Goal: Task Accomplishment & Management: Manage account settings

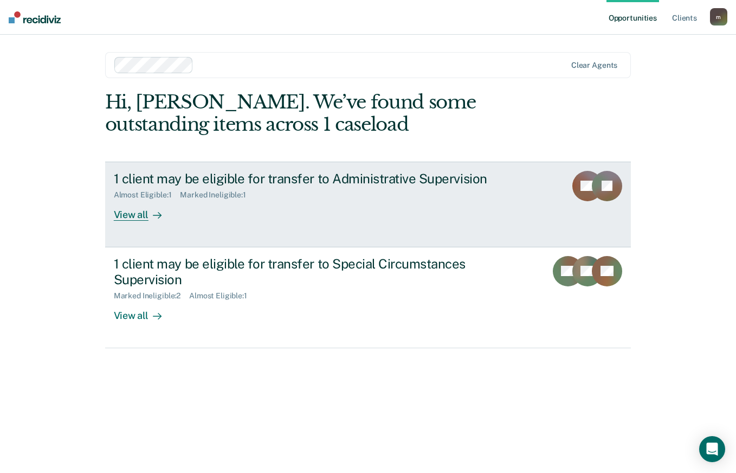
click at [184, 226] on link "1 client may be eligible for transfer to Administrative Supervision Almost Elig…" at bounding box center [368, 205] width 526 height 86
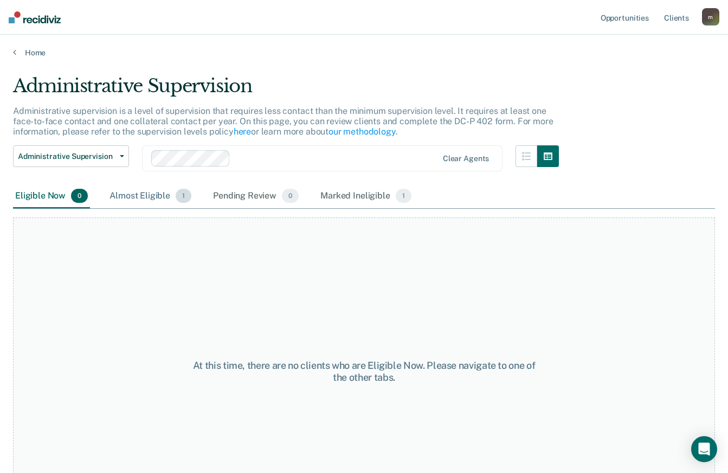
click at [152, 198] on div "Almost Eligible 1" at bounding box center [150, 196] width 86 height 24
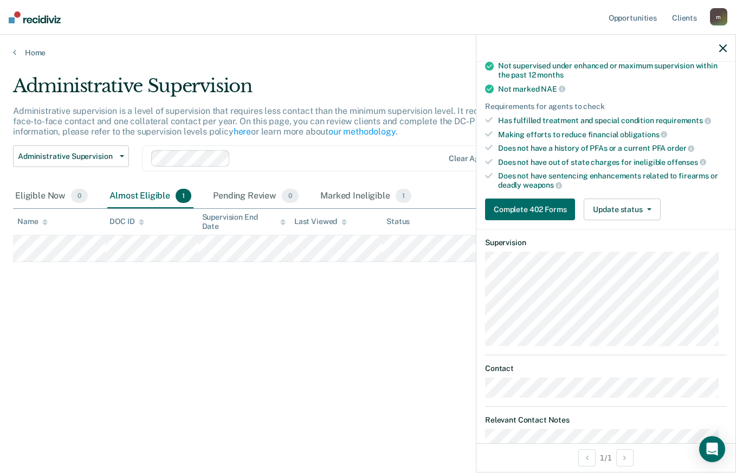
scroll to position [163, 0]
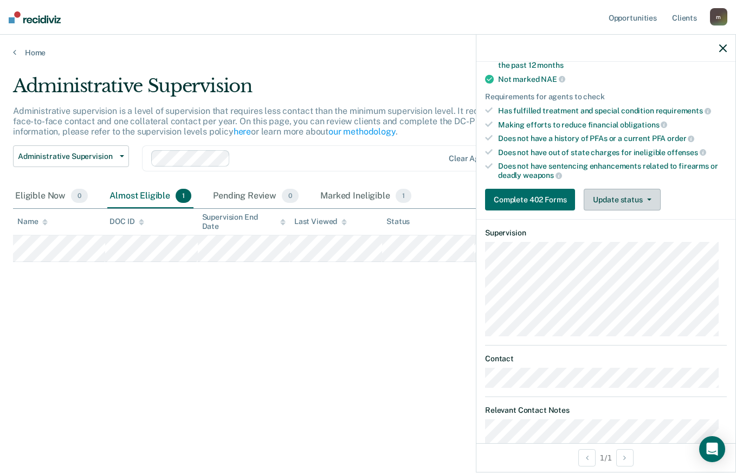
click at [631, 201] on button "Update status" at bounding box center [622, 200] width 76 height 22
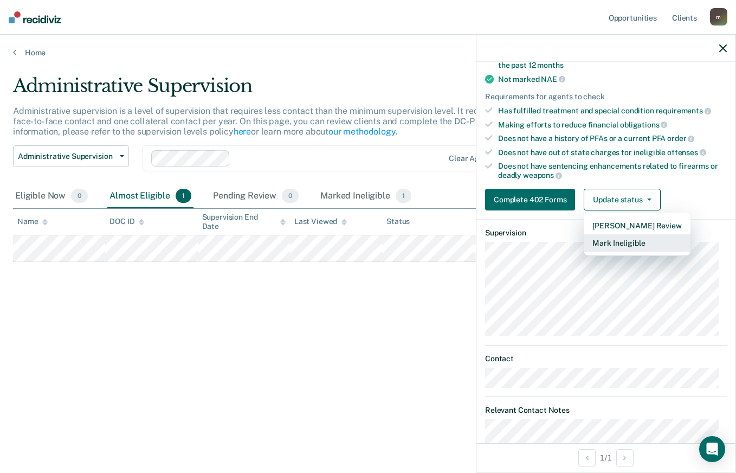
click at [637, 239] on button "Mark Ineligible" at bounding box center [637, 242] width 106 height 17
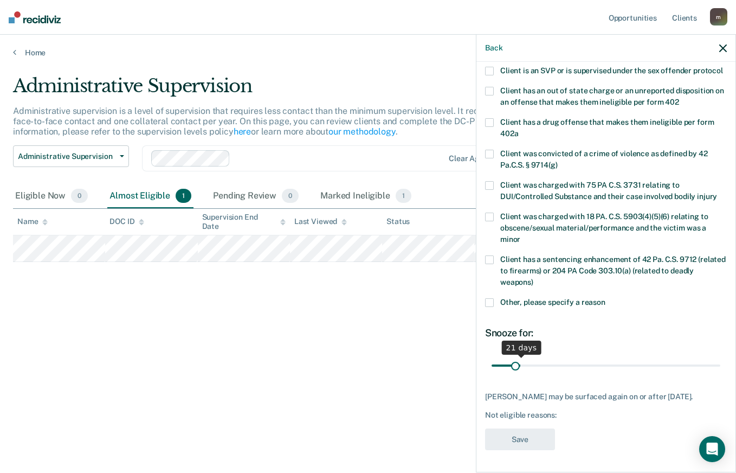
scroll to position [159, 0]
drag, startPoint x: 530, startPoint y: 363, endPoint x: 511, endPoint y: 364, distance: 18.4
type input "14"
click at [511, 364] on input "range" at bounding box center [606, 365] width 229 height 19
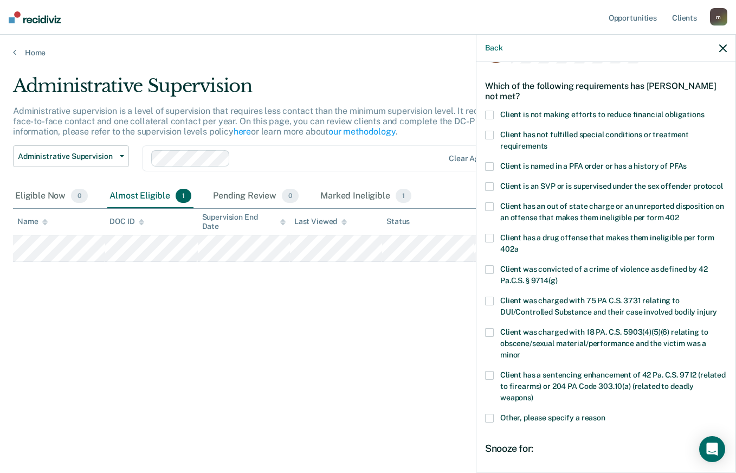
scroll to position [108, 0]
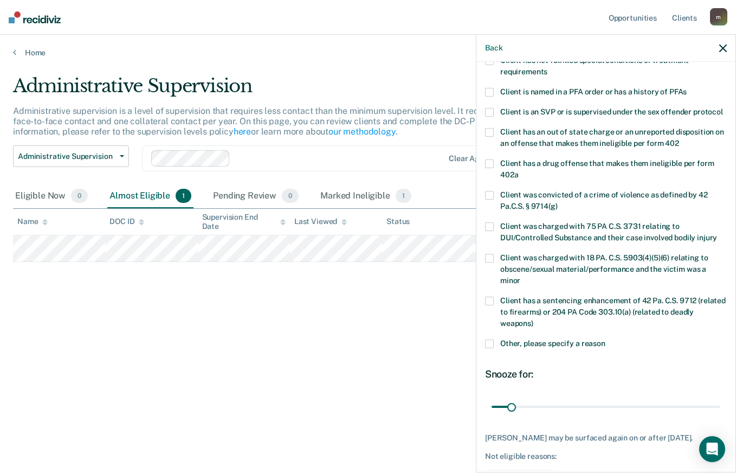
click at [581, 348] on span "Other, please specify a reason" at bounding box center [552, 343] width 105 height 9
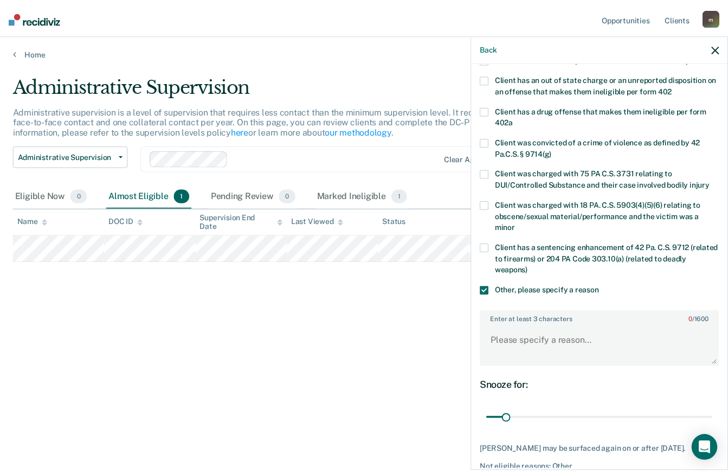
scroll to position [225, 0]
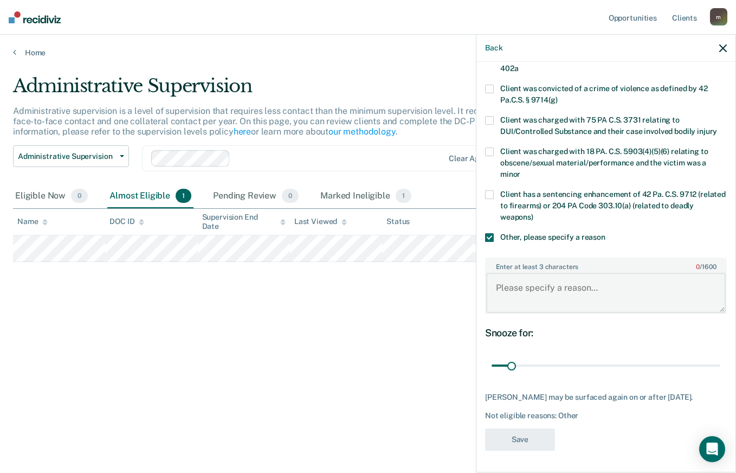
click at [555, 297] on textarea "Enter at least 3 characters 0 / 1600" at bounding box center [606, 293] width 240 height 40
type textarea "n"
type textarea "Needs 14 more days on supervision."
click at [538, 437] on button "Save" at bounding box center [520, 439] width 70 height 22
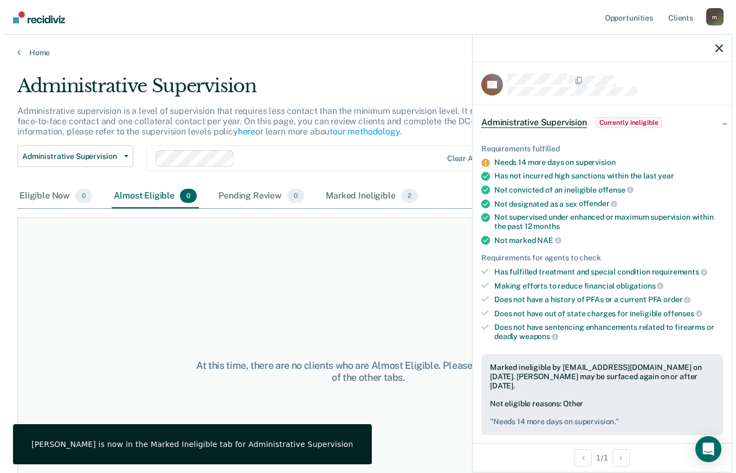
scroll to position [0, 0]
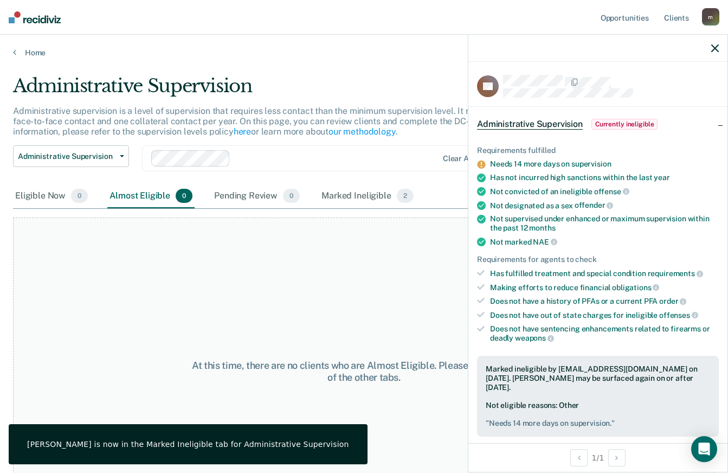
click at [717, 44] on button "button" at bounding box center [715, 47] width 8 height 9
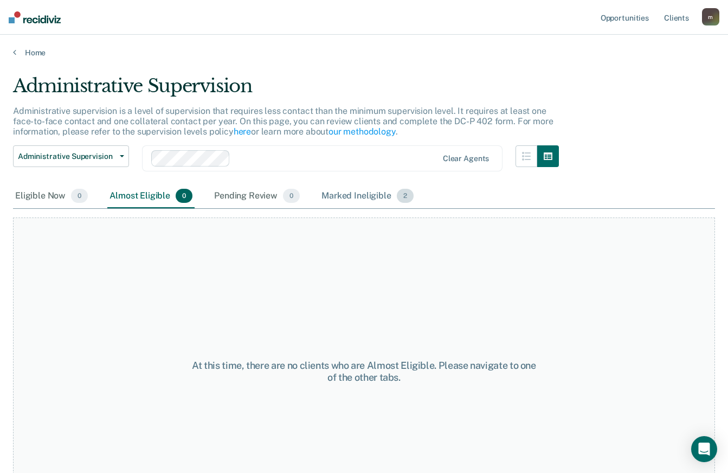
click at [354, 192] on div "Marked Ineligible 2" at bounding box center [367, 196] width 97 height 24
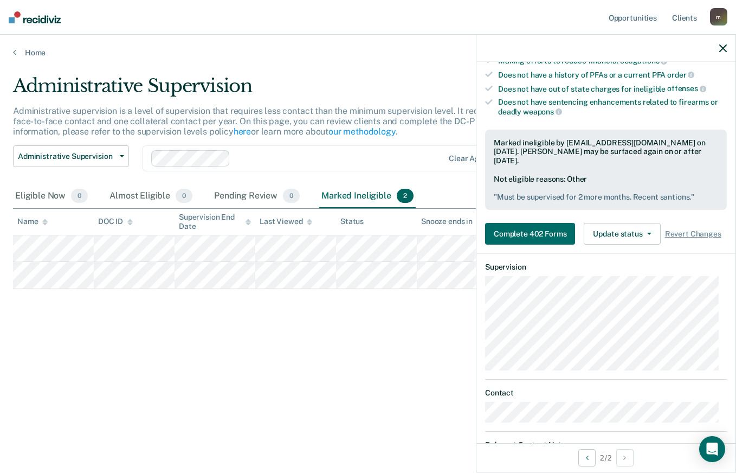
scroll to position [108, 0]
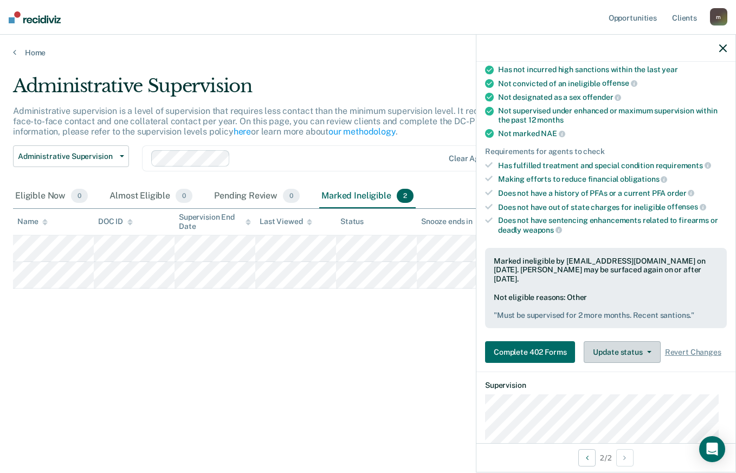
click at [644, 343] on button "Update status" at bounding box center [622, 352] width 76 height 22
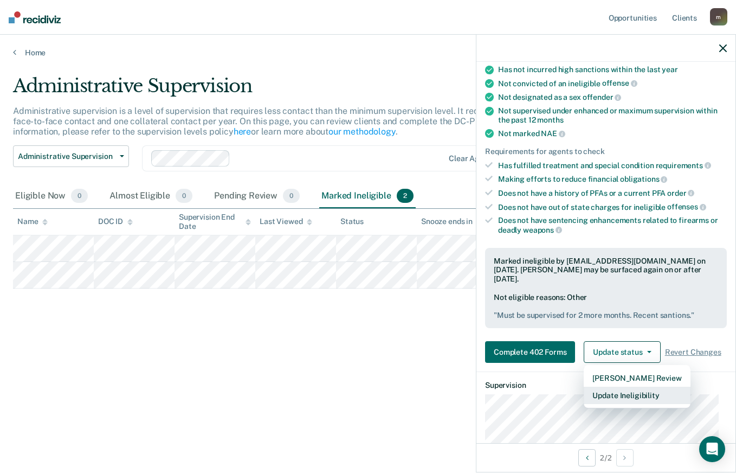
click at [640, 389] on button "Update Ineligibility" at bounding box center [637, 395] width 106 height 17
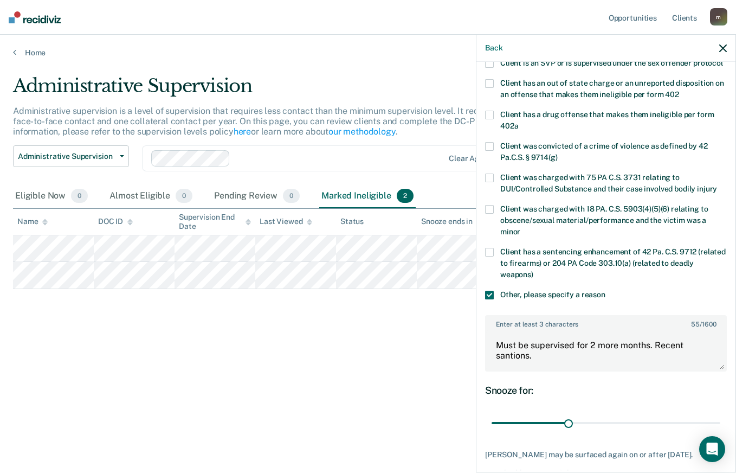
scroll to position [225, 0]
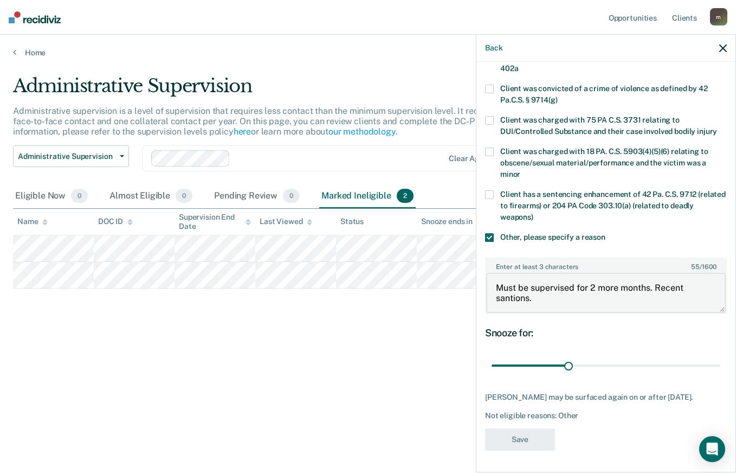
click at [559, 302] on textarea "Must be supervised for 2 more months. Recent santions." at bounding box center [606, 293] width 240 height 40
drag, startPoint x: 572, startPoint y: 299, endPoint x: 497, endPoint y: 284, distance: 76.3
click at [497, 284] on textarea "Must be supervised for 2 more months. Recent santions." at bounding box center [606, 293] width 240 height 40
click at [706, 118] on label "Client was charged with 75 PA C.S. 3731 relating to DUI/Controlled Substance an…" at bounding box center [606, 127] width 242 height 23
click at [671, 352] on div "Snooze for: 60 days" at bounding box center [606, 351] width 242 height 48
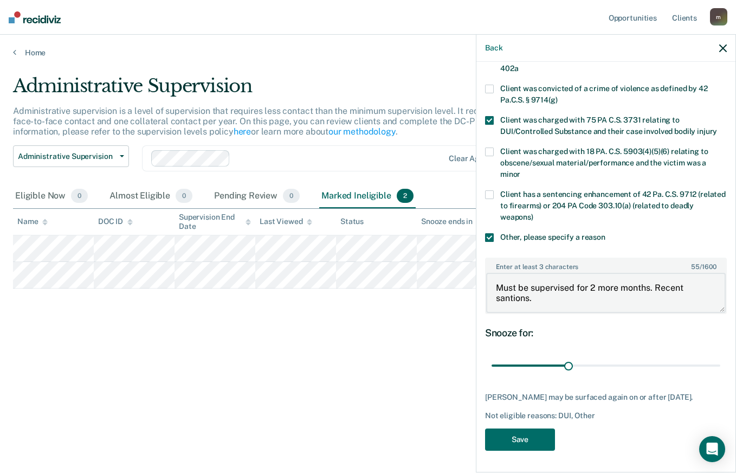
click at [535, 301] on textarea "Must be supervised for 2 more months. Recent santions." at bounding box center [606, 293] width 240 height 40
drag, startPoint x: 533, startPoint y: 299, endPoint x: 480, endPoint y: 285, distance: 55.6
click at [480, 285] on div "JR Which of the following requirements has [PERSON_NAME] not met? Client is not…" at bounding box center [606, 266] width 259 height 408
type textarea "Sanctioned in [DATE] for positive urine. Still participating in outpatient trea…"
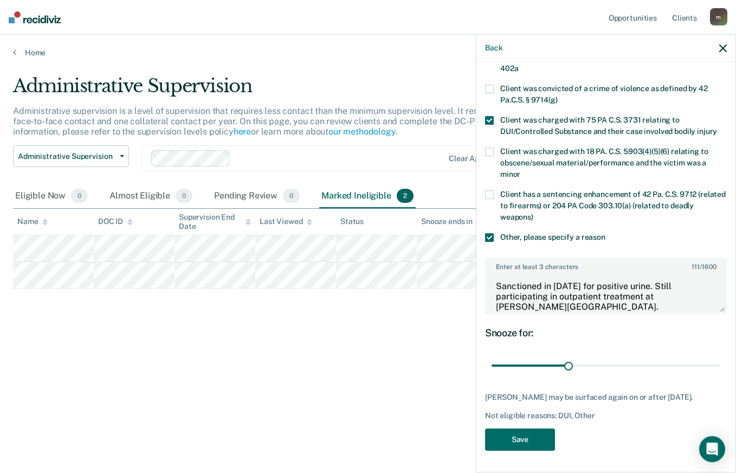
click at [687, 123] on label "Client was charged with 75 PA C.S. 3731 relating to DUI/Controlled Substance an…" at bounding box center [606, 127] width 242 height 23
click at [528, 438] on button "Save" at bounding box center [520, 439] width 70 height 22
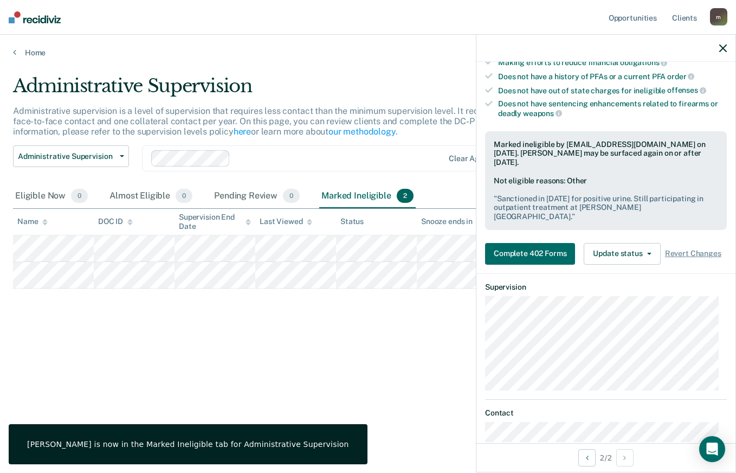
click at [721, 49] on icon "button" at bounding box center [723, 48] width 8 height 8
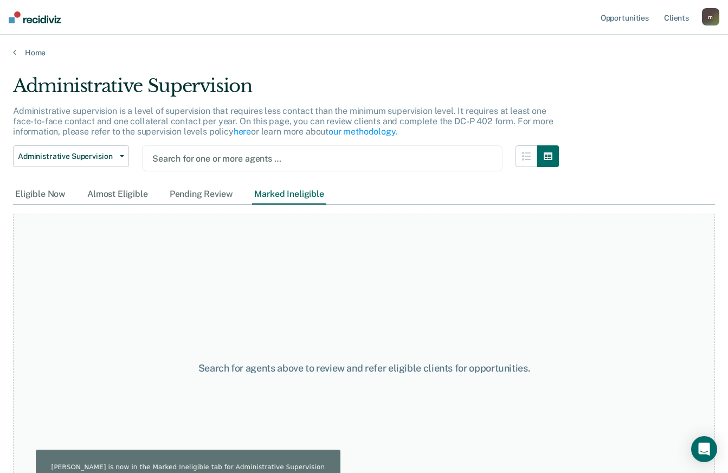
click at [223, 157] on div at bounding box center [322, 158] width 340 height 12
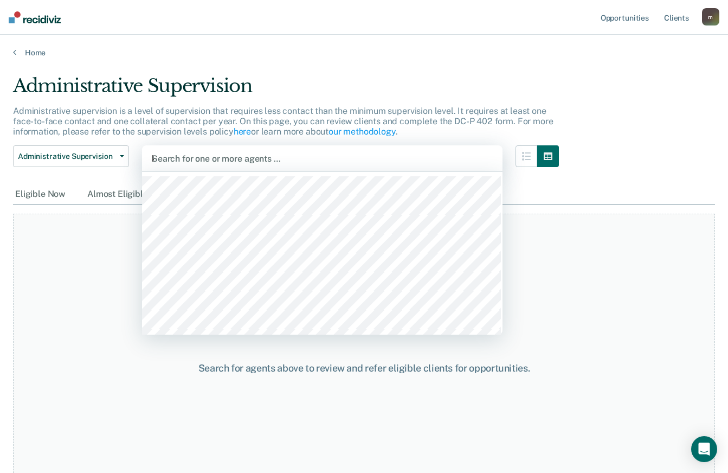
type input "[PERSON_NAME]"
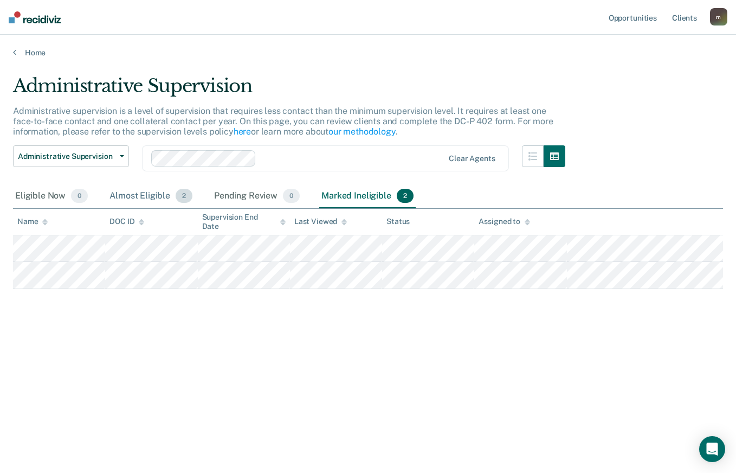
click at [150, 192] on div "Almost Eligible 2" at bounding box center [150, 196] width 87 height 24
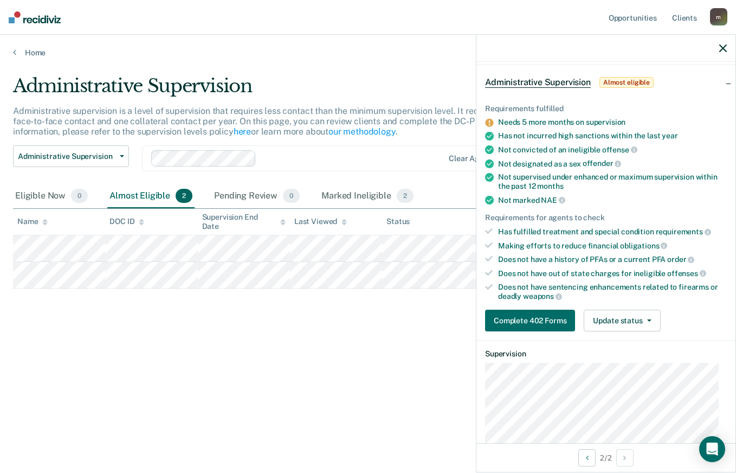
scroll to position [163, 0]
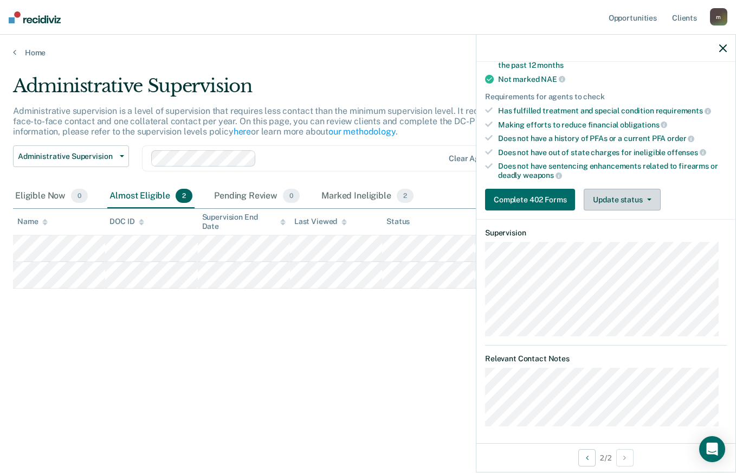
click at [636, 201] on button "Update status" at bounding box center [622, 200] width 76 height 22
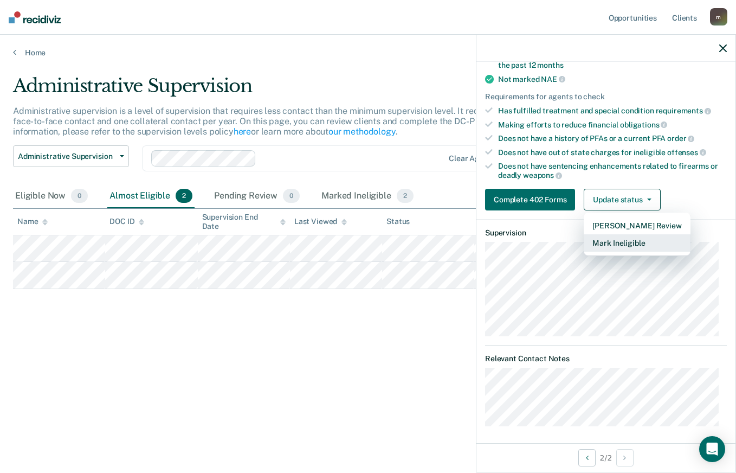
click at [638, 241] on button "Mark Ineligible" at bounding box center [637, 242] width 106 height 17
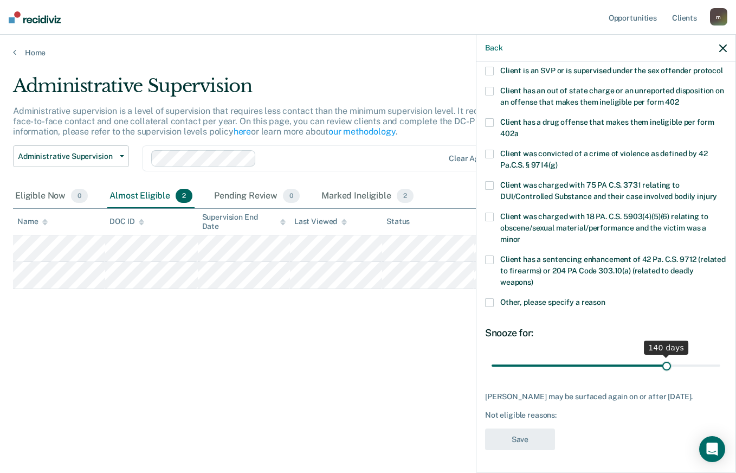
drag, startPoint x: 529, startPoint y: 362, endPoint x: 661, endPoint y: 370, distance: 132.0
type input "140"
click at [661, 370] on input "range" at bounding box center [606, 365] width 229 height 19
click at [492, 298] on span at bounding box center [489, 302] width 9 height 9
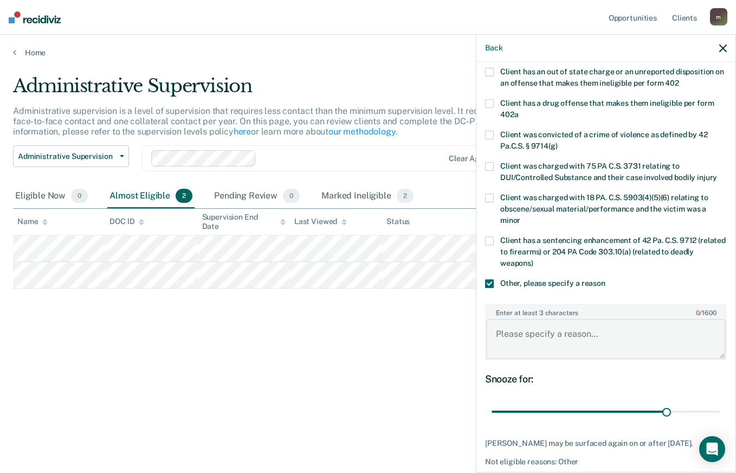
click at [539, 346] on textarea "Enter at least 3 characters 0 / 1600" at bounding box center [606, 339] width 240 height 40
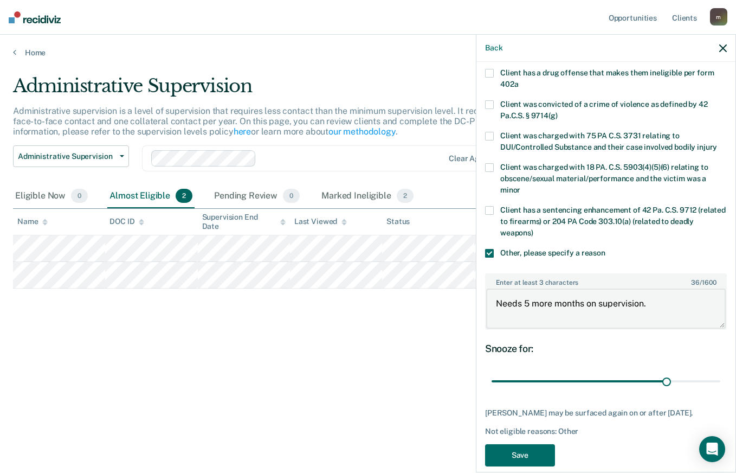
scroll to position [234, 0]
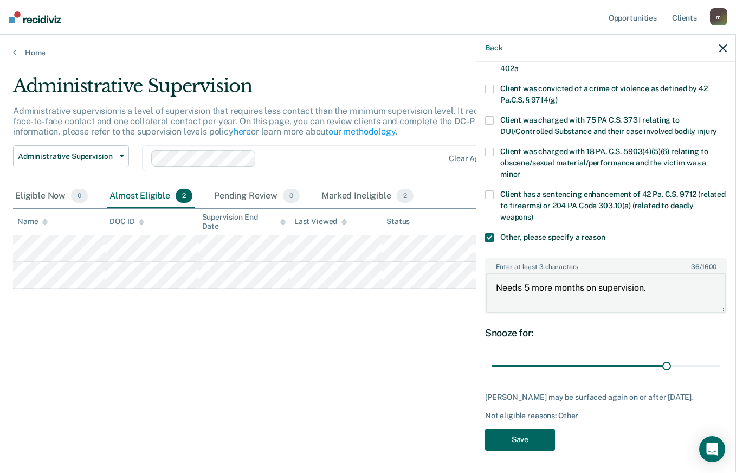
type textarea "Needs 5 more months on supervision."
click at [529, 440] on button "Save" at bounding box center [520, 439] width 70 height 22
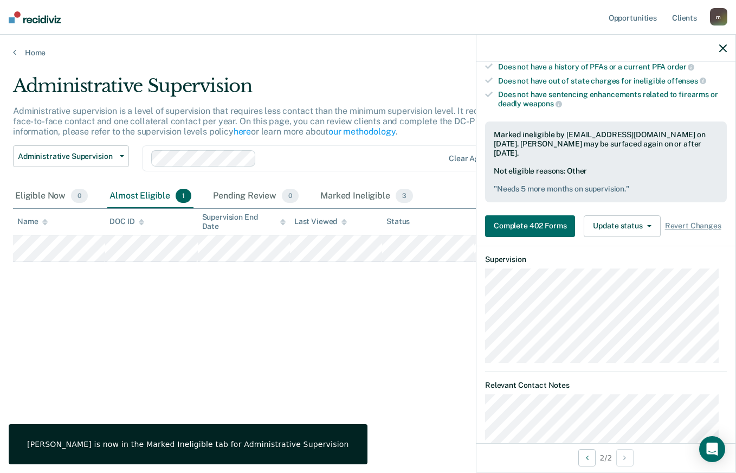
click at [722, 47] on icon "button" at bounding box center [723, 48] width 8 height 8
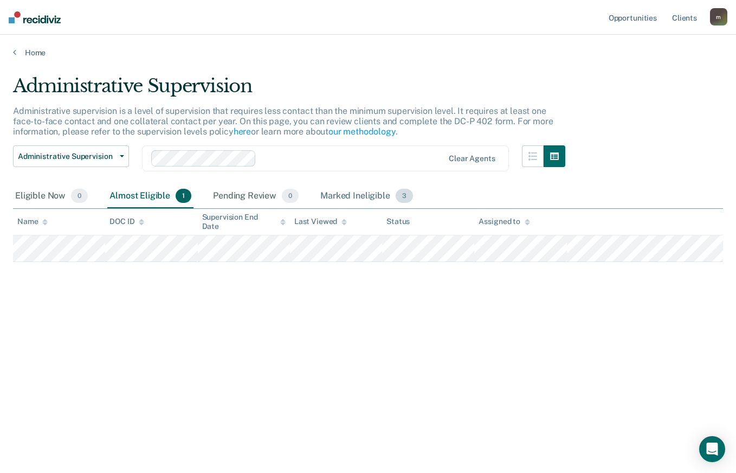
click at [338, 197] on div "Marked Ineligible 3" at bounding box center [366, 196] width 97 height 24
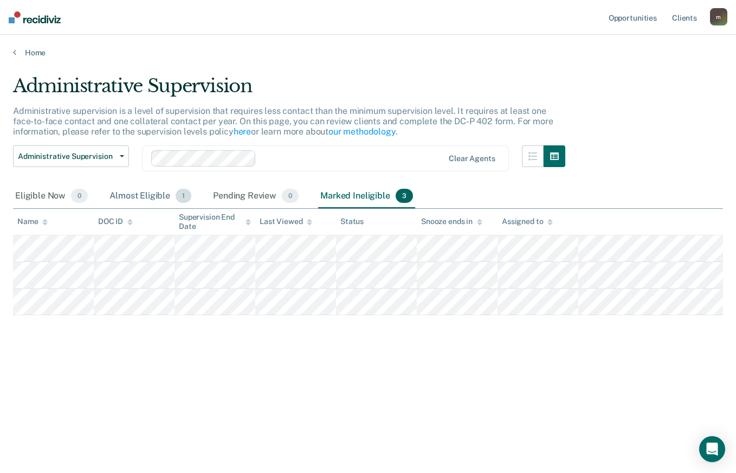
click at [154, 194] on div "Almost Eligible 1" at bounding box center [150, 196] width 86 height 24
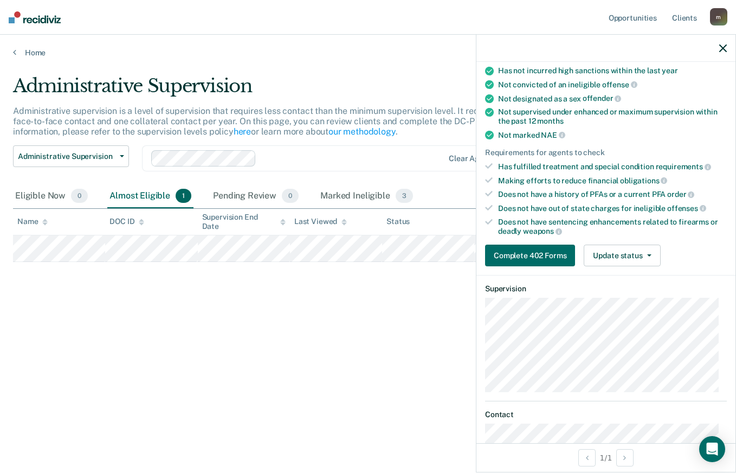
scroll to position [108, 0]
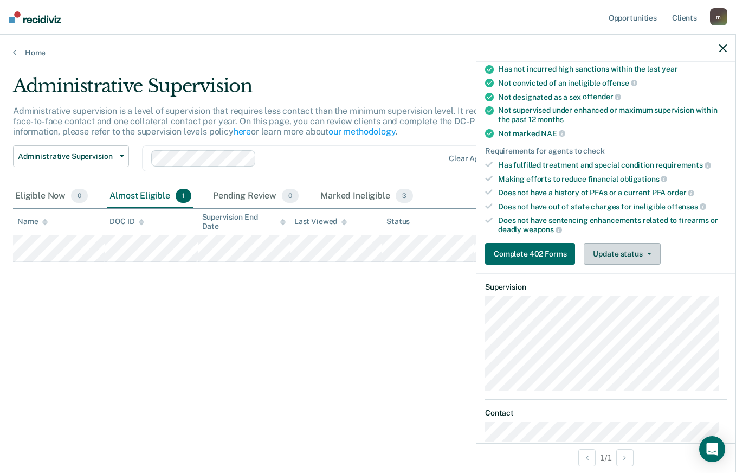
click at [642, 255] on button "Update status" at bounding box center [622, 254] width 76 height 22
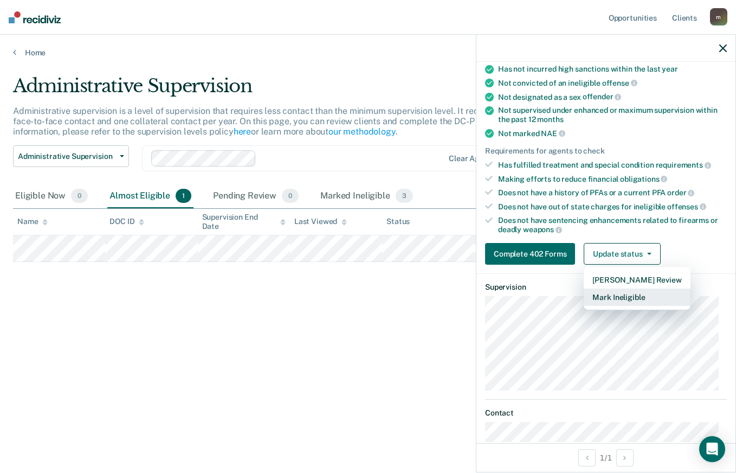
click at [633, 290] on button "Mark Ineligible" at bounding box center [637, 296] width 106 height 17
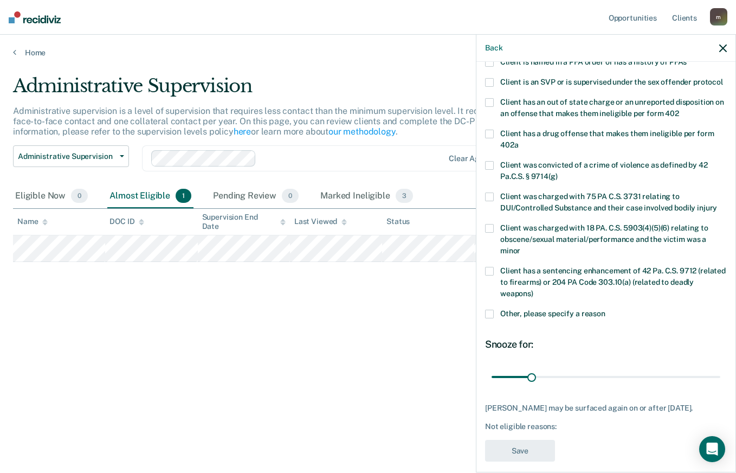
scroll to position [159, 0]
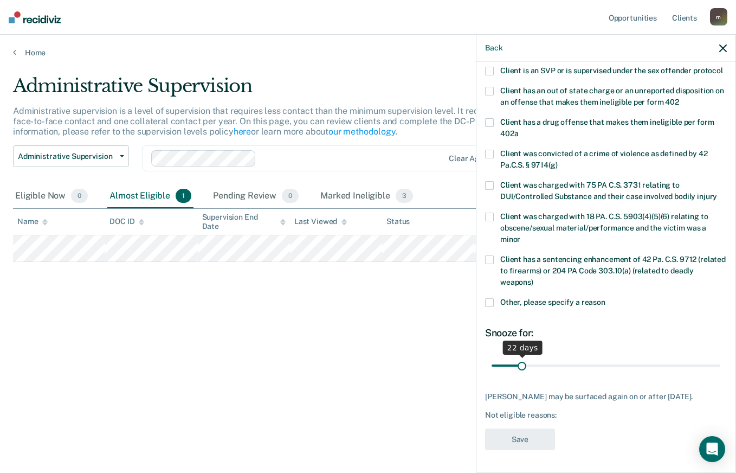
drag, startPoint x: 530, startPoint y: 366, endPoint x: 520, endPoint y: 365, distance: 9.2
type input "22"
click at [520, 365] on input "range" at bounding box center [606, 365] width 229 height 19
click at [488, 301] on span at bounding box center [489, 302] width 9 height 9
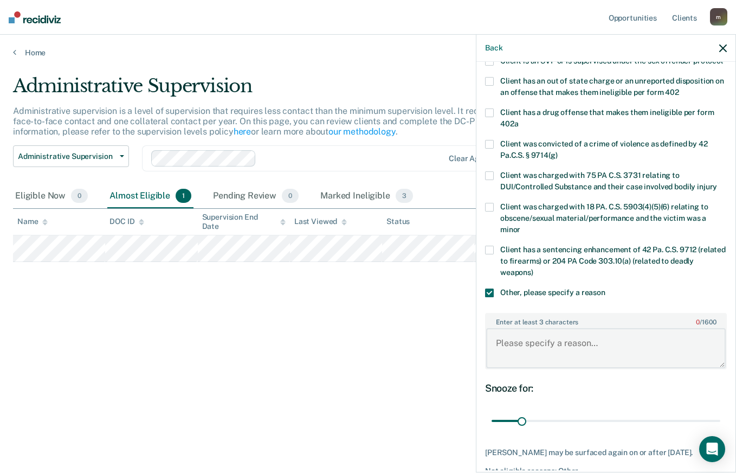
click at [537, 358] on textarea "Enter at least 3 characters 0 / 1600" at bounding box center [606, 348] width 240 height 40
type textarea "Needs one more month on supervision."
click at [412, 452] on main "Administrative Supervision Administrative supervision is a level of supervision…" at bounding box center [368, 263] width 736 height 412
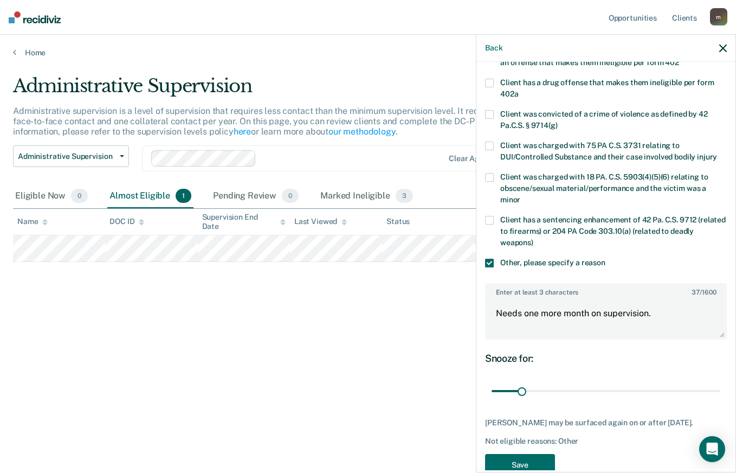
scroll to position [225, 0]
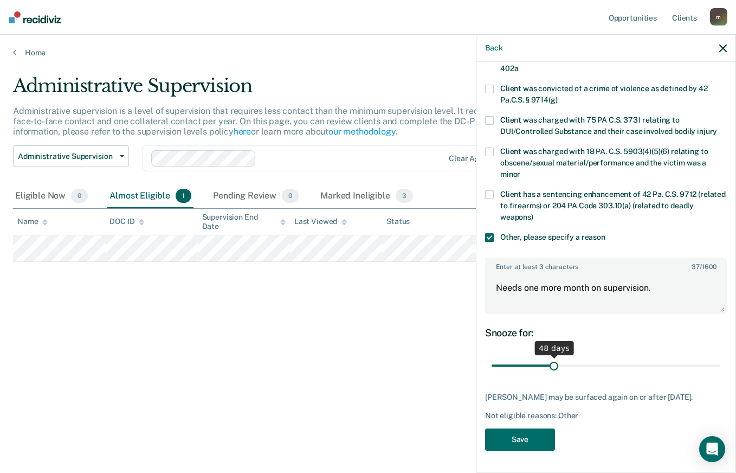
drag, startPoint x: 521, startPoint y: 365, endPoint x: 552, endPoint y: 370, distance: 31.4
type input "48"
click at [552, 370] on input "range" at bounding box center [606, 365] width 229 height 19
click at [655, 289] on textarea "Needs one more month on supervision." at bounding box center [606, 293] width 240 height 40
drag, startPoint x: 666, startPoint y: 293, endPoint x: 494, endPoint y: 292, distance: 171.9
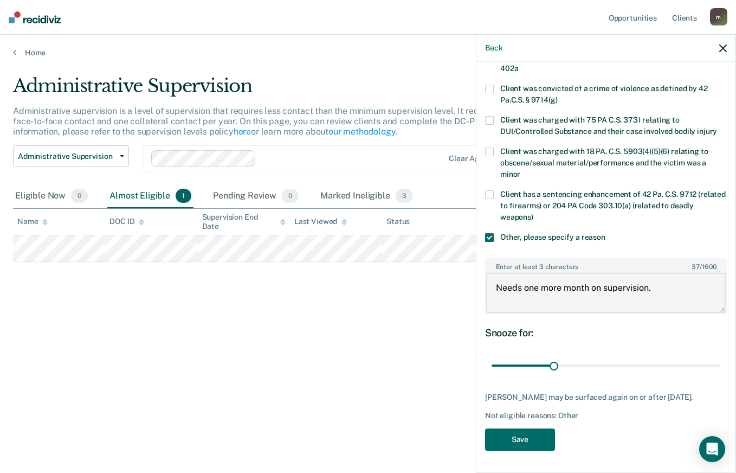
click at [494, 292] on textarea "Needs one more month on supervision." at bounding box center [606, 293] width 240 height 40
type textarea "Can be reviewed after 1 year of release which would be [DATE]."
click at [513, 433] on button "Save" at bounding box center [520, 439] width 70 height 22
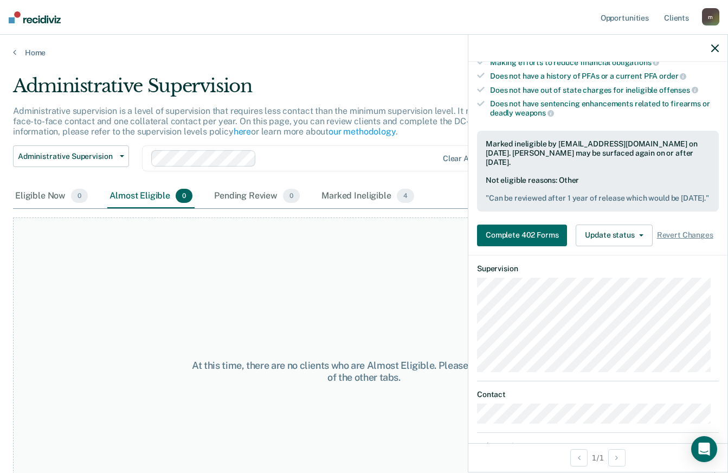
click at [709, 48] on div at bounding box center [597, 48] width 259 height 27
click at [712, 45] on icon "button" at bounding box center [715, 48] width 8 height 8
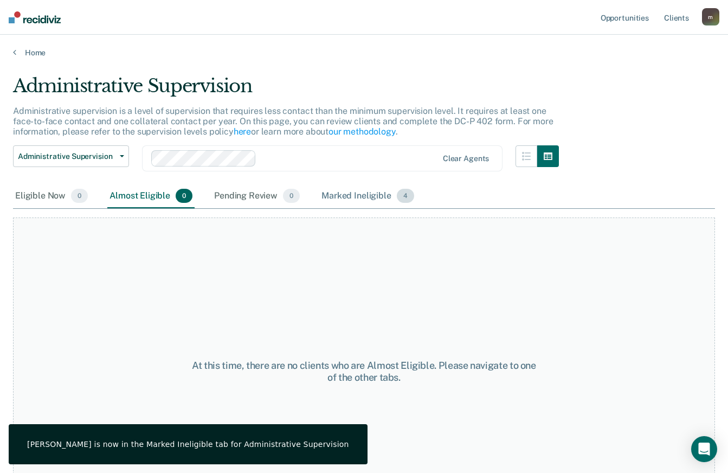
click at [357, 189] on div "Marked Ineligible 4" at bounding box center [367, 196] width 97 height 24
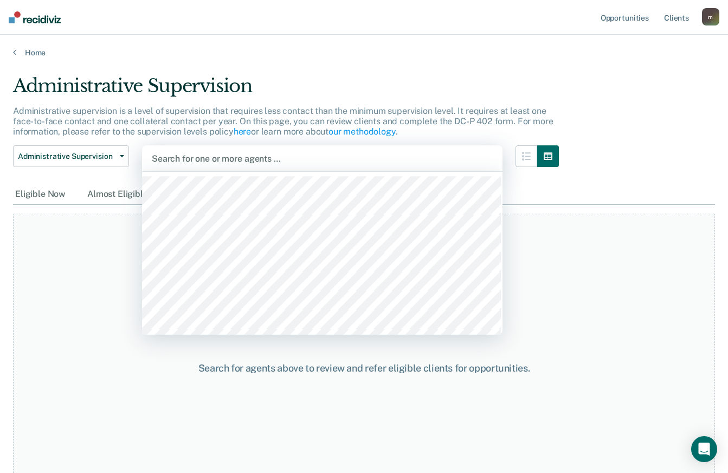
click at [218, 158] on div at bounding box center [322, 158] width 341 height 12
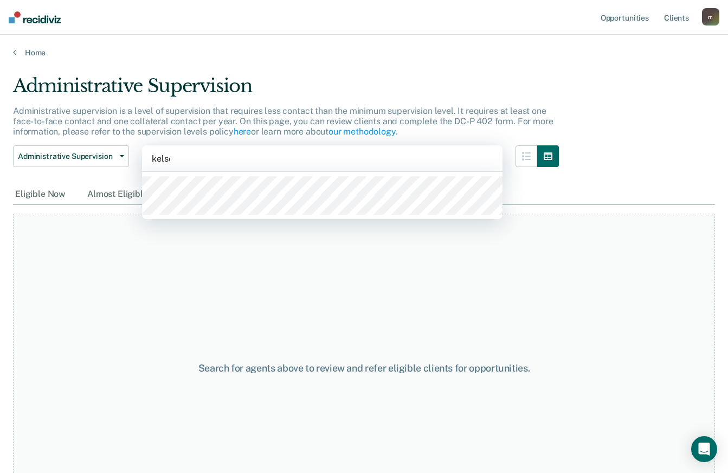
type input "kelsey"
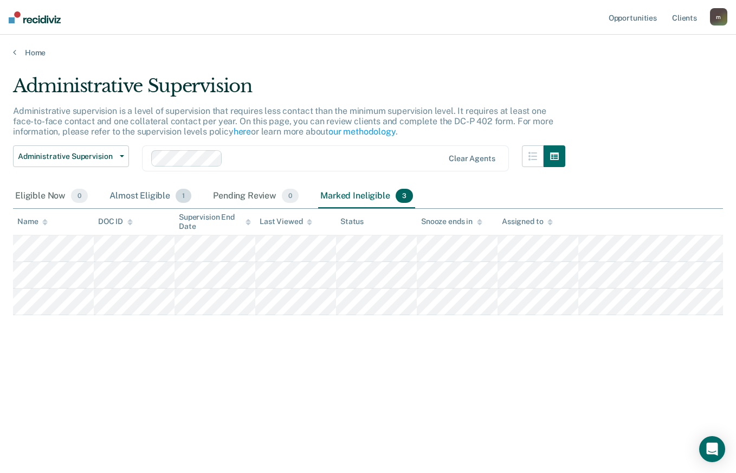
click at [158, 191] on div "Almost Eligible 1" at bounding box center [150, 196] width 86 height 24
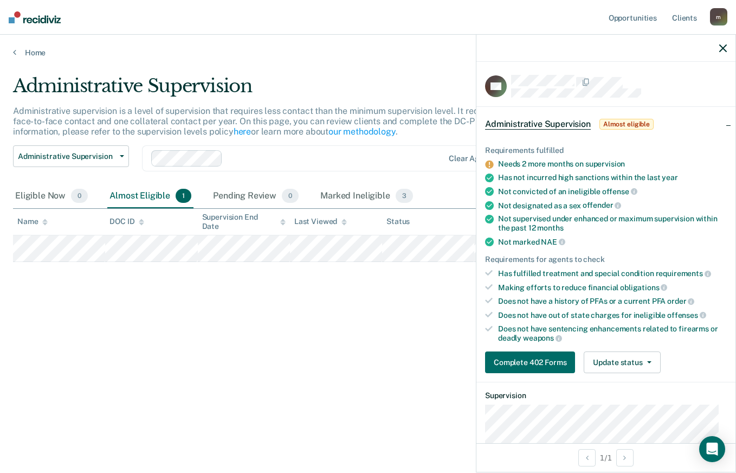
click at [717, 349] on div "Requirements fulfilled Needs 2 more months on supervision Has not incurred high…" at bounding box center [606, 254] width 259 height 253
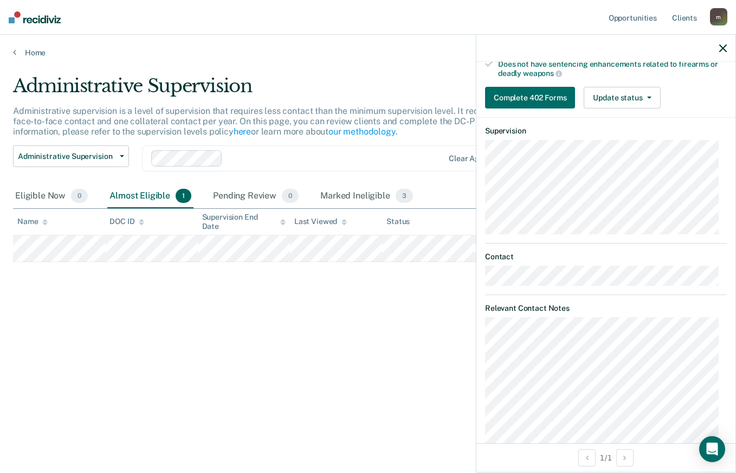
scroll to position [271, 0]
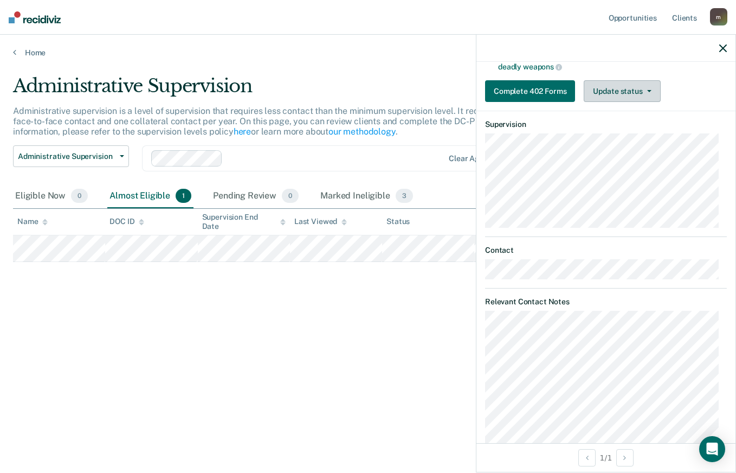
click at [622, 100] on button "Update status" at bounding box center [622, 91] width 76 height 22
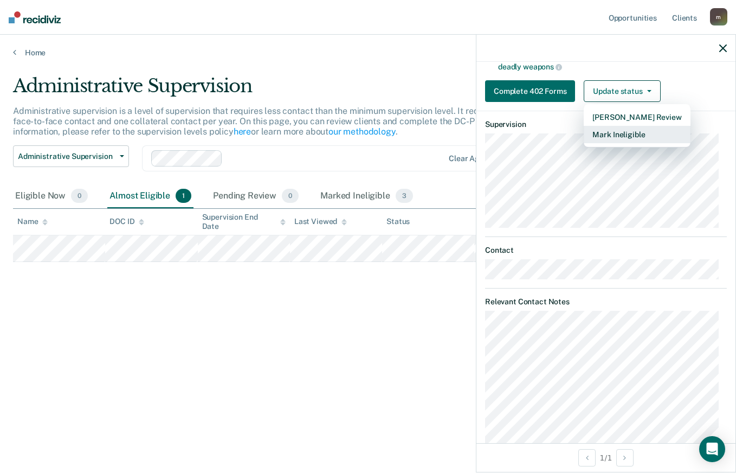
click at [631, 133] on button "Mark Ineligible" at bounding box center [637, 134] width 106 height 17
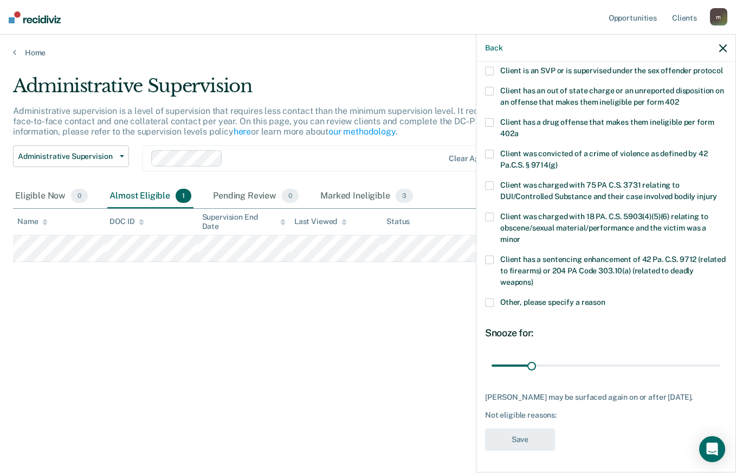
scroll to position [169, 0]
click at [487, 298] on span at bounding box center [489, 302] width 9 height 9
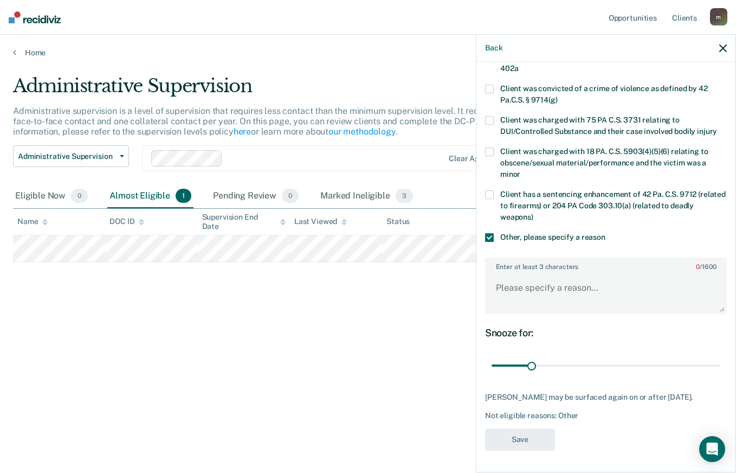
scroll to position [234, 0]
click at [561, 283] on textarea "Enter at least 3 characters 0 / 1600" at bounding box center [606, 293] width 240 height 40
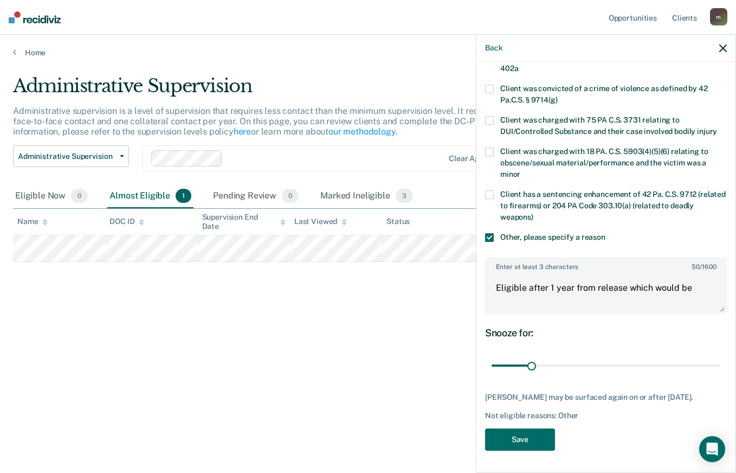
drag, startPoint x: 380, startPoint y: 448, endPoint x: 418, endPoint y: 435, distance: 40.1
click at [380, 447] on main "Administrative Supervision Administrative supervision is a level of supervision…" at bounding box center [368, 263] width 736 height 412
click at [701, 280] on textarea "Eligible after 1 year from release which would be" at bounding box center [606, 293] width 240 height 40
type textarea "Eligible after 1 year from release which would be [DATE]."
drag, startPoint x: 530, startPoint y: 357, endPoint x: 601, endPoint y: 364, distance: 70.9
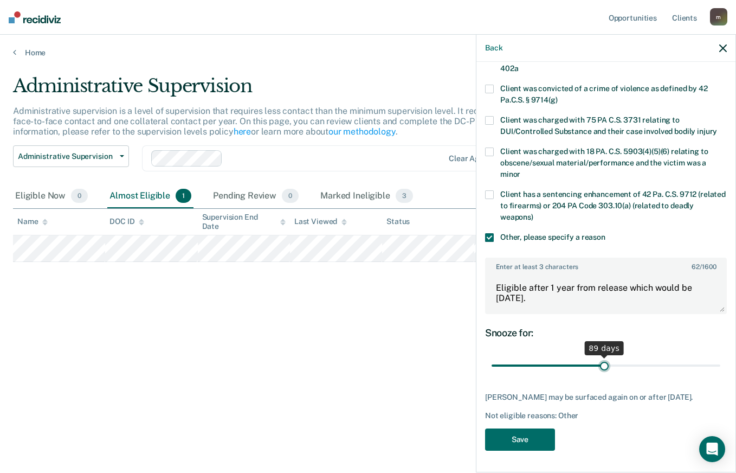
click at [601, 364] on input "range" at bounding box center [606, 365] width 229 height 19
type input "90"
click at [602, 357] on input "range" at bounding box center [606, 365] width 229 height 19
click at [524, 443] on button "Save" at bounding box center [520, 439] width 70 height 22
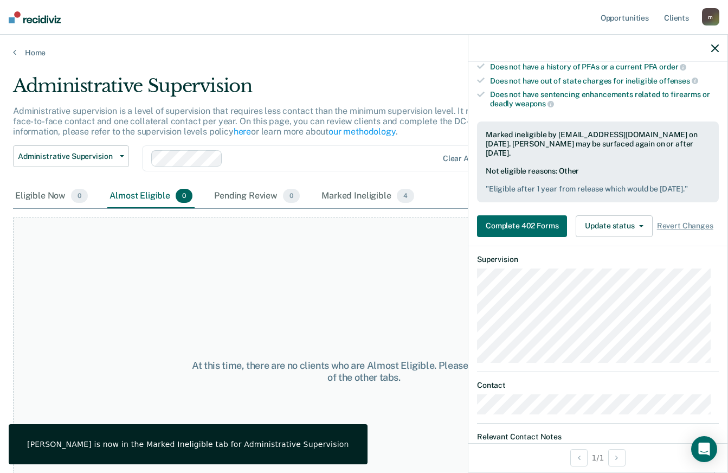
click at [717, 49] on icon "button" at bounding box center [715, 48] width 8 height 8
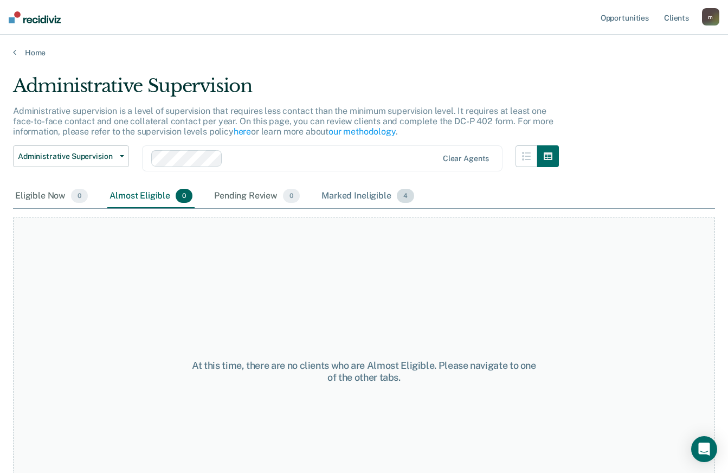
click at [350, 195] on div "Marked Ineligible 4" at bounding box center [367, 196] width 97 height 24
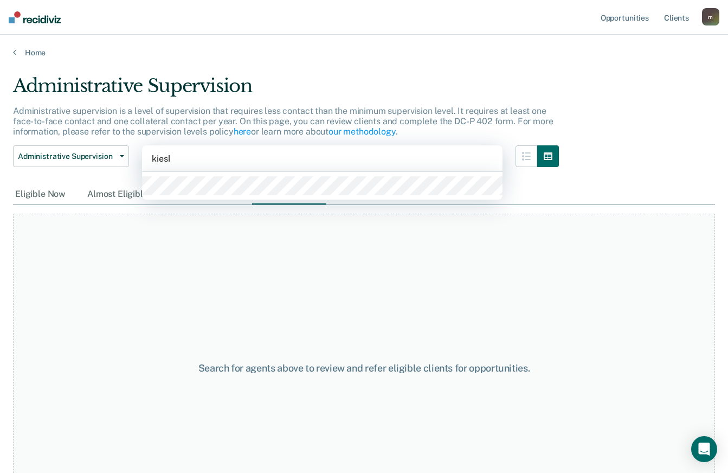
type input "kieski"
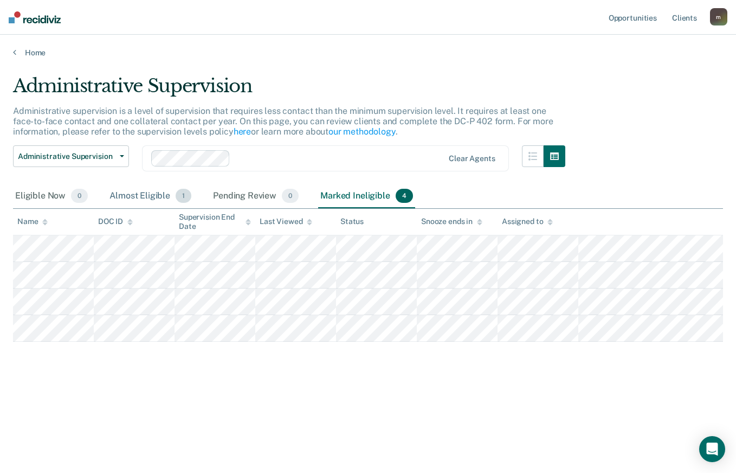
click at [152, 199] on div "Almost Eligible 1" at bounding box center [150, 196] width 86 height 24
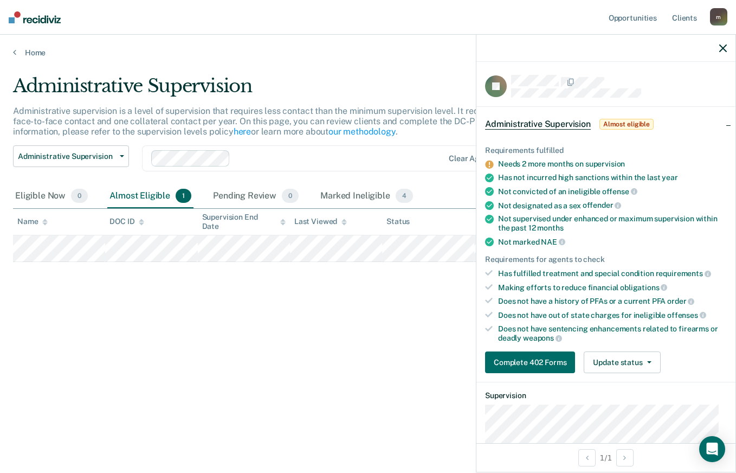
click at [702, 247] on ul "Requirements fulfilled Needs 2 more months on supervision Has not incurred high…" at bounding box center [606, 244] width 242 height 197
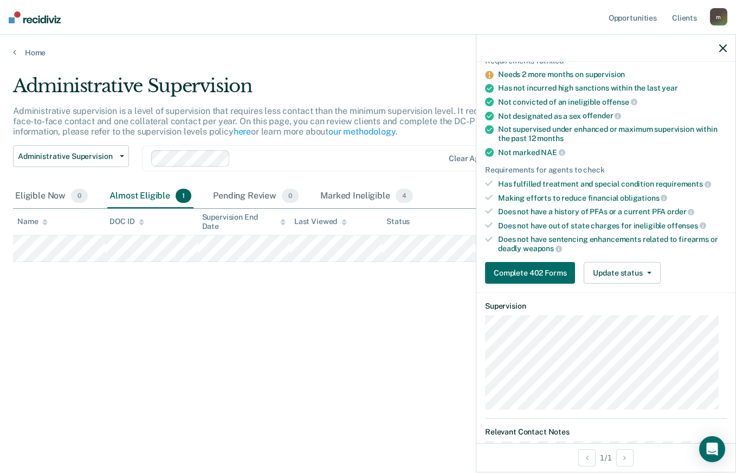
scroll to position [271, 0]
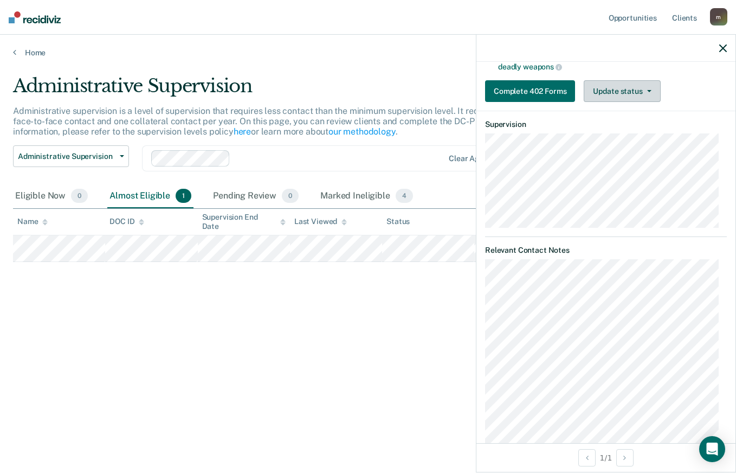
click at [644, 95] on button "Update status" at bounding box center [622, 91] width 76 height 22
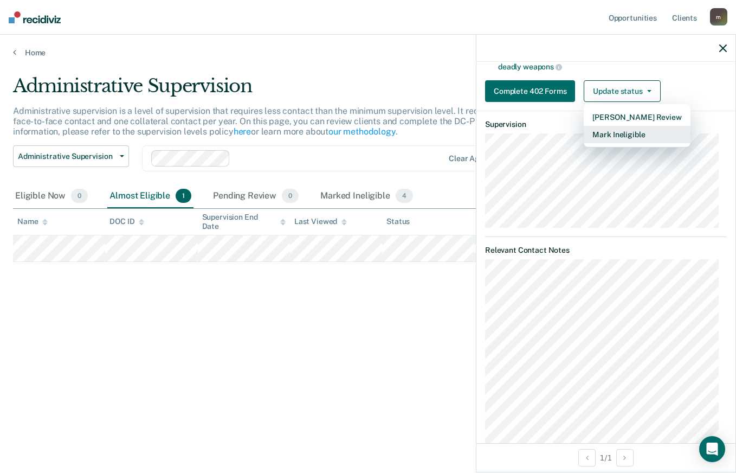
click at [623, 136] on button "Mark Ineligible" at bounding box center [637, 134] width 106 height 17
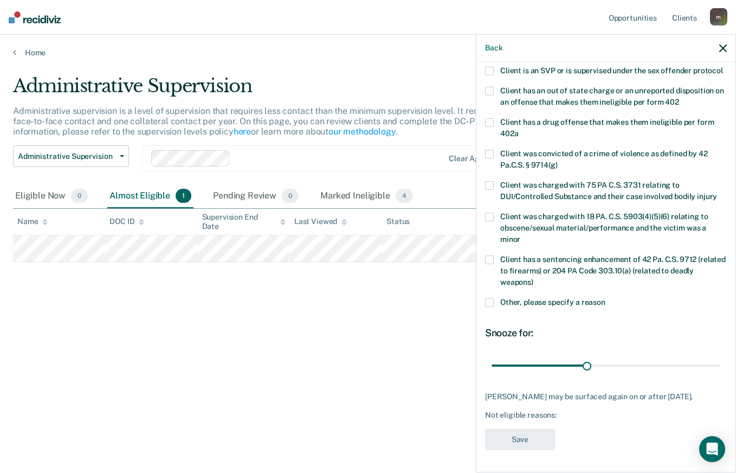
drag, startPoint x: 530, startPoint y: 364, endPoint x: 584, endPoint y: 376, distance: 55.5
type input "75"
click at [583, 375] on input "range" at bounding box center [606, 365] width 229 height 19
click at [491, 302] on span at bounding box center [489, 302] width 9 height 9
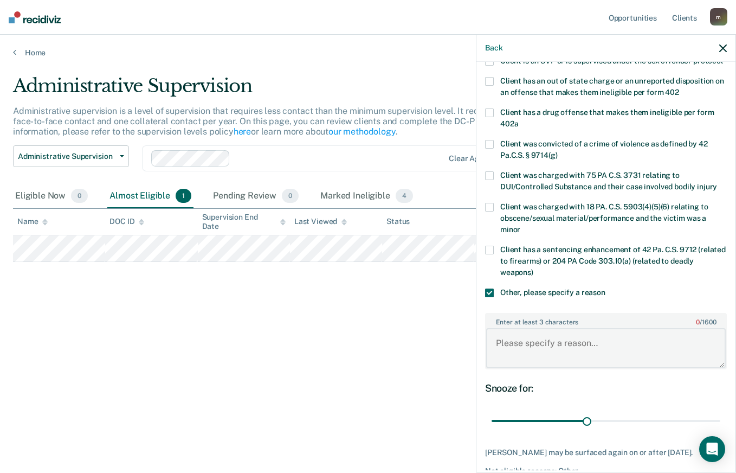
click at [565, 352] on textarea "Enter at least 3 characters 0 / 1600" at bounding box center [606, 348] width 240 height 40
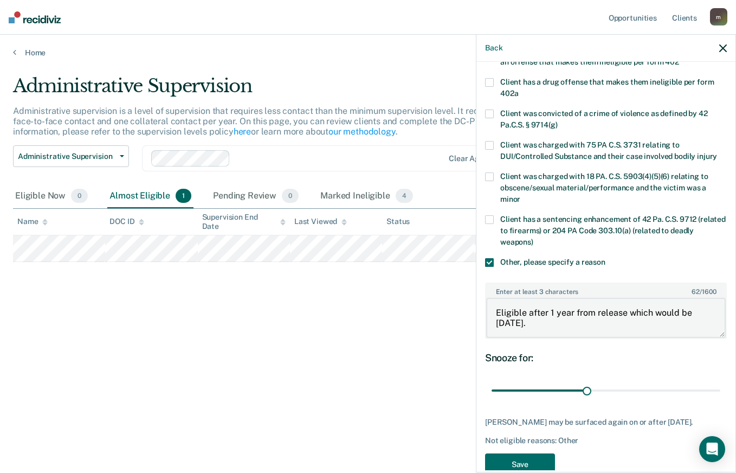
scroll to position [225, 0]
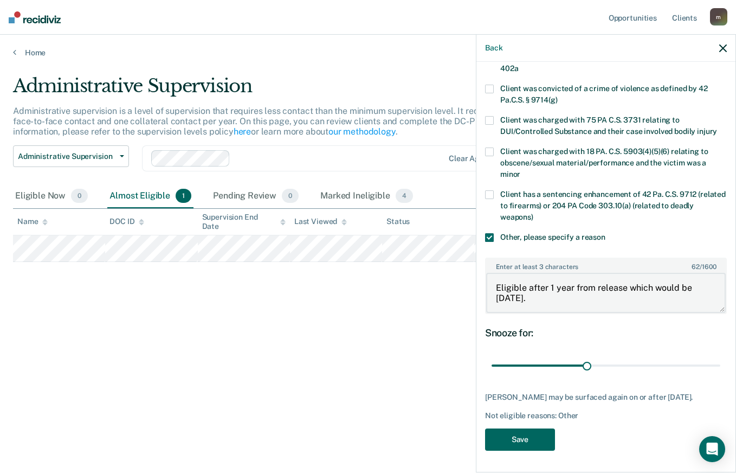
type textarea "Eligible after 1 year from release which would be [DATE]."
click at [526, 442] on button "Save" at bounding box center [520, 439] width 70 height 22
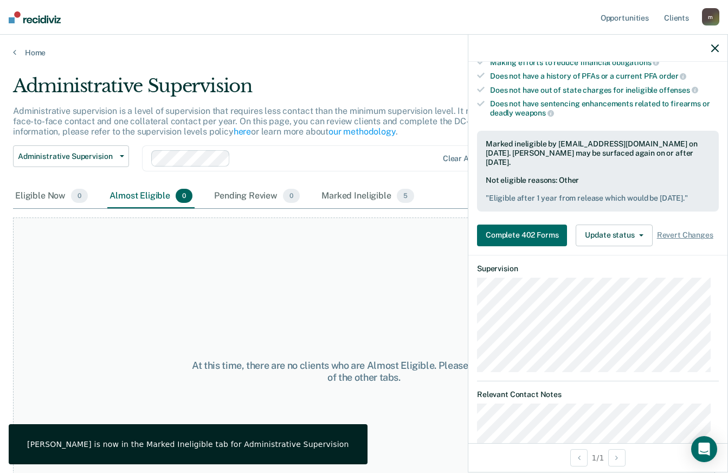
click at [718, 44] on button "button" at bounding box center [715, 47] width 8 height 9
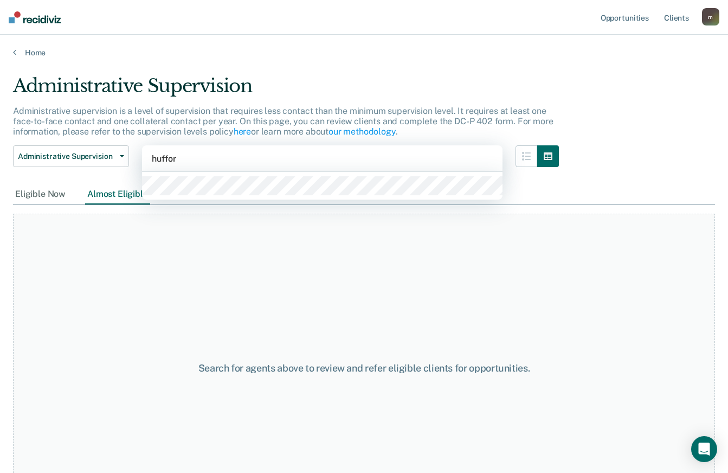
type input "[PERSON_NAME]"
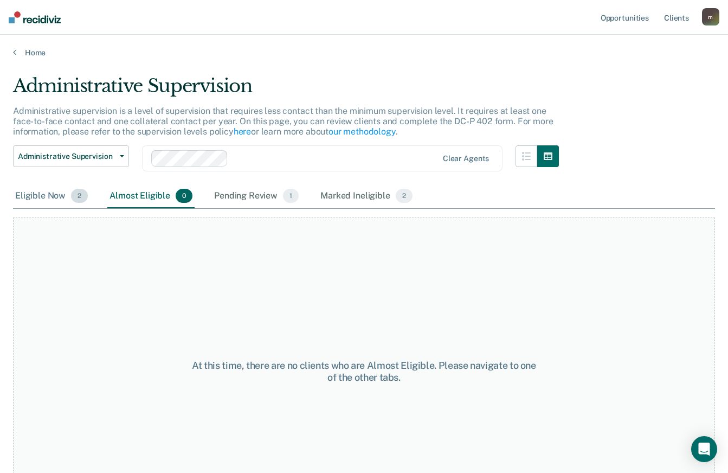
click at [43, 190] on div "Eligible Now 2" at bounding box center [51, 196] width 77 height 24
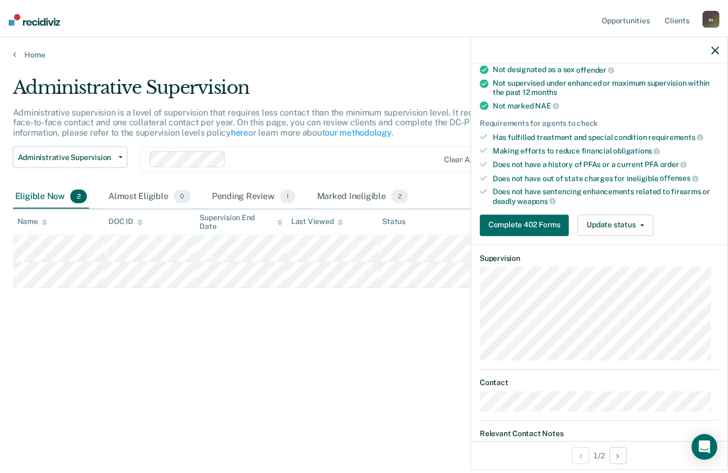
scroll to position [0, 0]
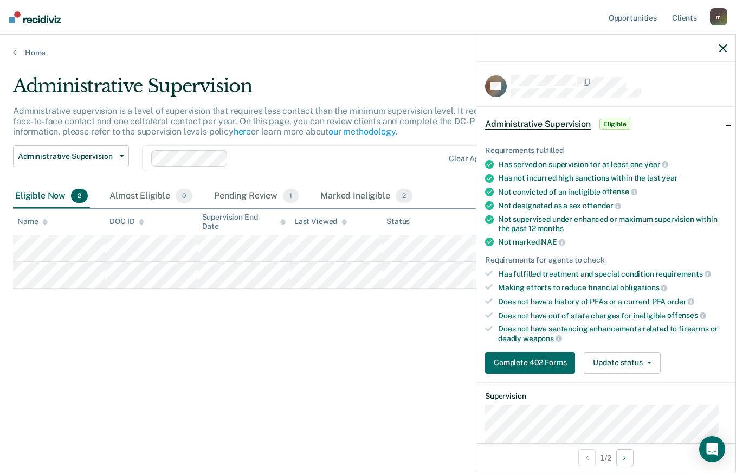
click at [42, 413] on div "Administrative Supervision Administrative supervision is a level of supervision…" at bounding box center [368, 250] width 710 height 351
click at [543, 357] on button "Complete 402 Forms" at bounding box center [530, 363] width 90 height 22
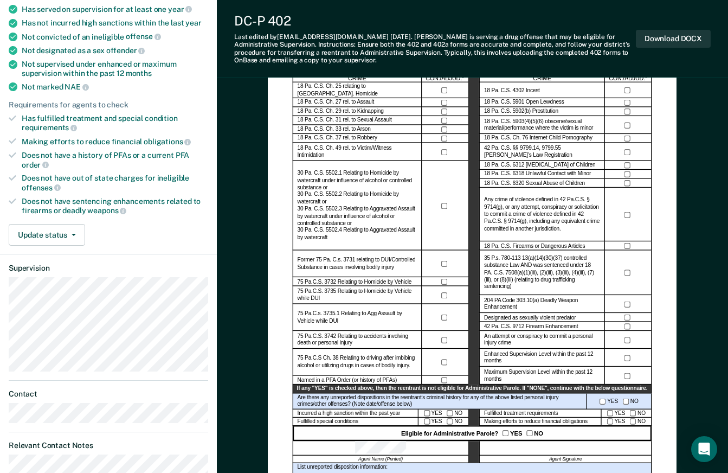
scroll to position [217, 0]
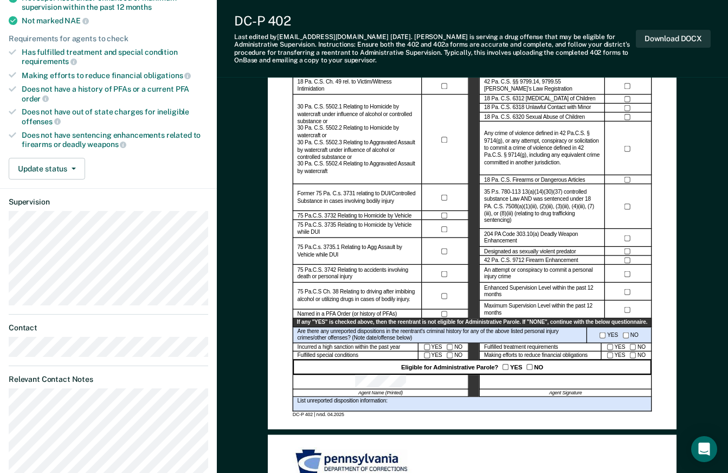
click at [725, 259] on div "Administrative Parole Eligibility Reentrant Name (Last, First) Parole No.: Date…" at bounding box center [472, 474] width 511 height 1201
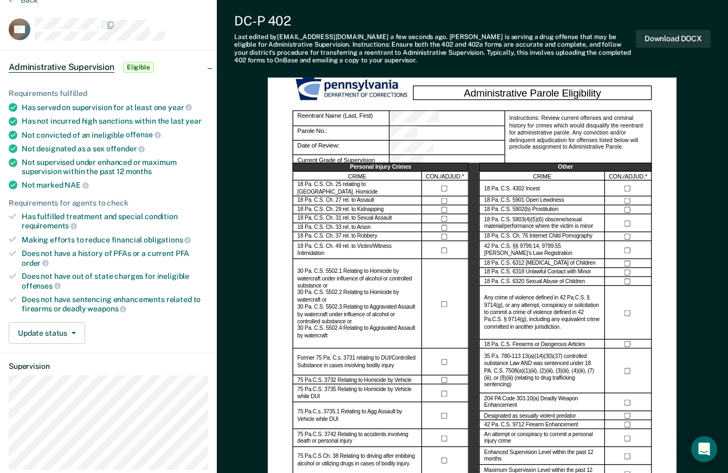
scroll to position [115, 0]
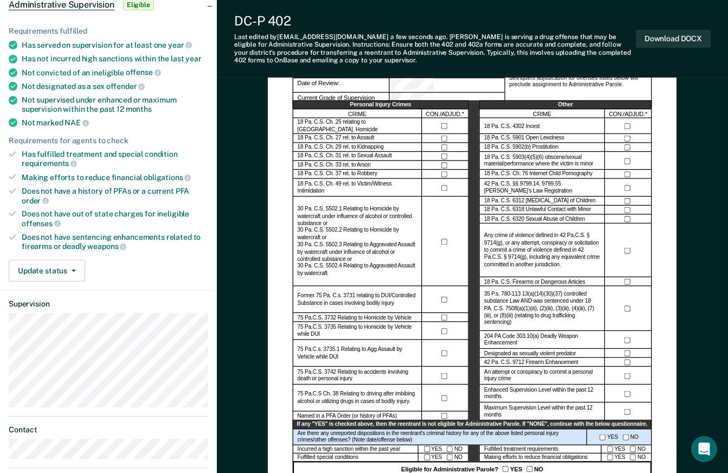
click at [660, 42] on button "Download DOCX" at bounding box center [673, 39] width 75 height 18
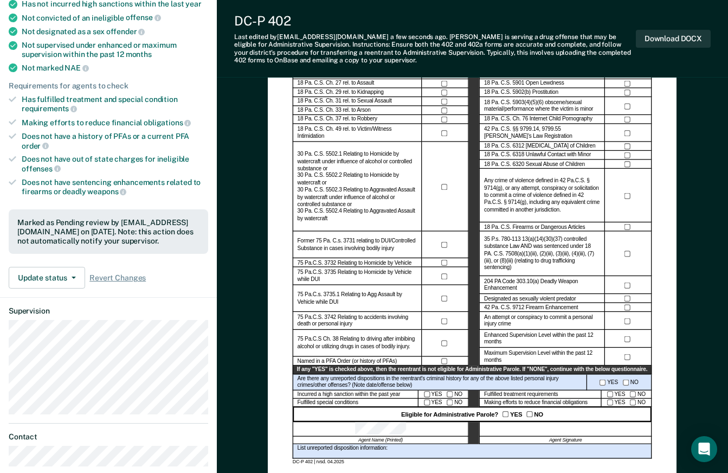
scroll to position [169, 0]
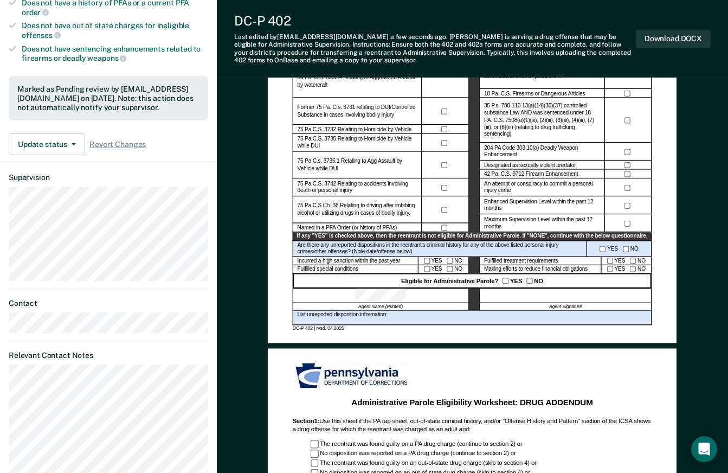
scroll to position [278, 0]
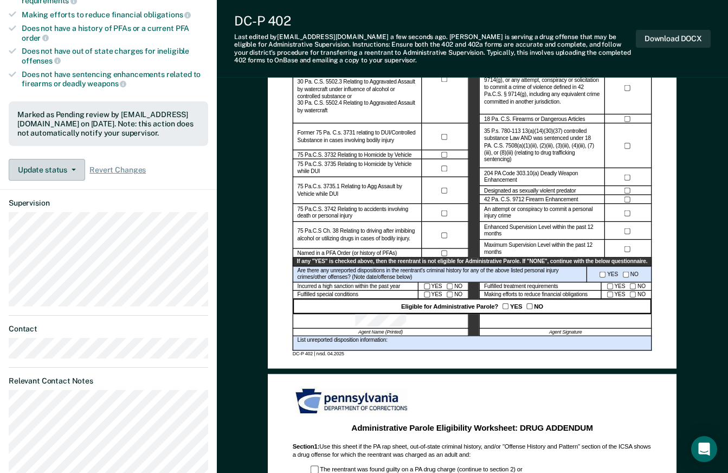
click at [48, 173] on button "Update status" at bounding box center [47, 170] width 76 height 22
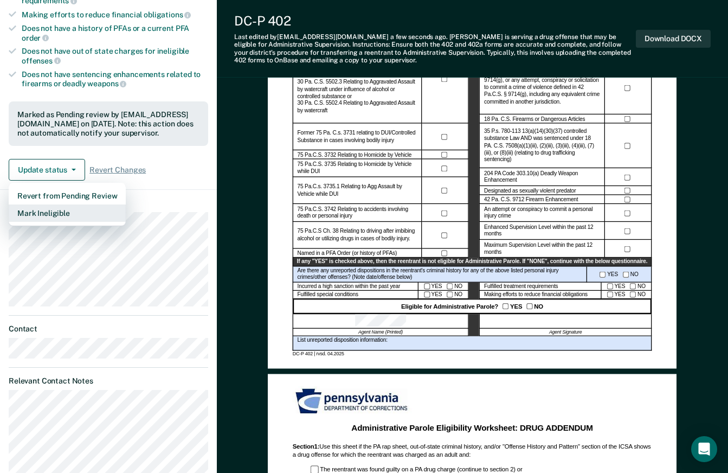
click at [49, 215] on button "Mark Ineligible" at bounding box center [67, 212] width 117 height 17
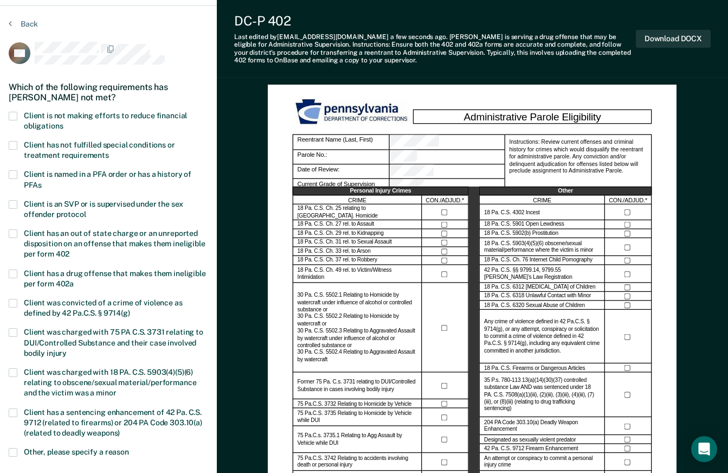
scroll to position [7, 0]
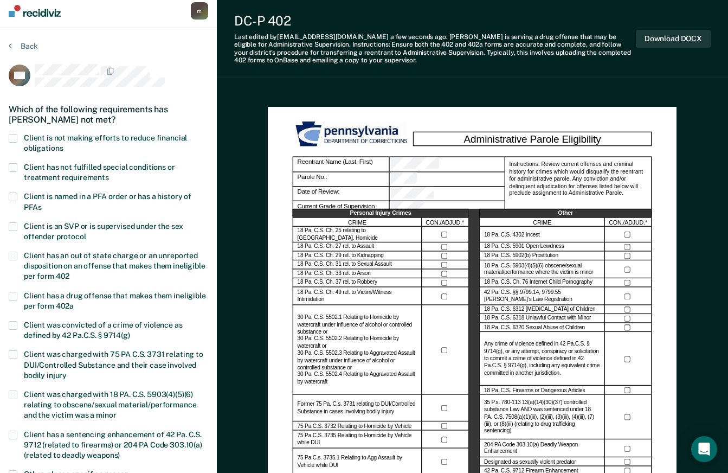
click at [16, 136] on span at bounding box center [13, 138] width 9 height 9
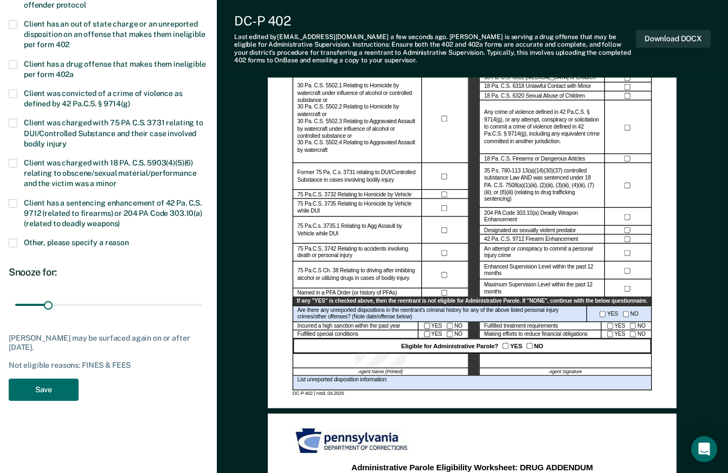
scroll to position [278, 0]
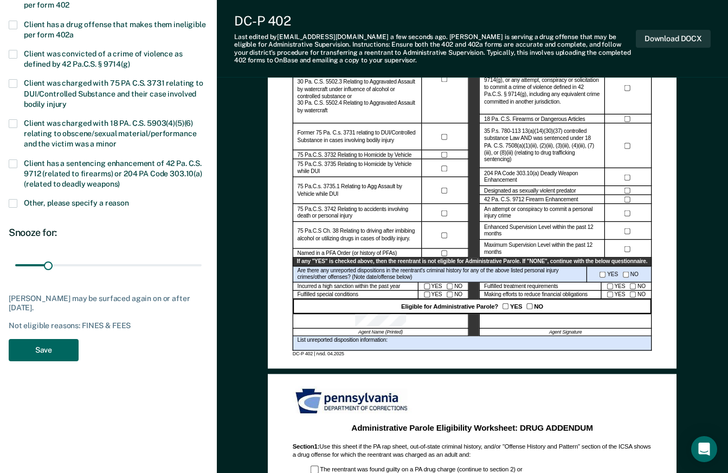
click at [46, 352] on button "Save" at bounding box center [44, 350] width 70 height 22
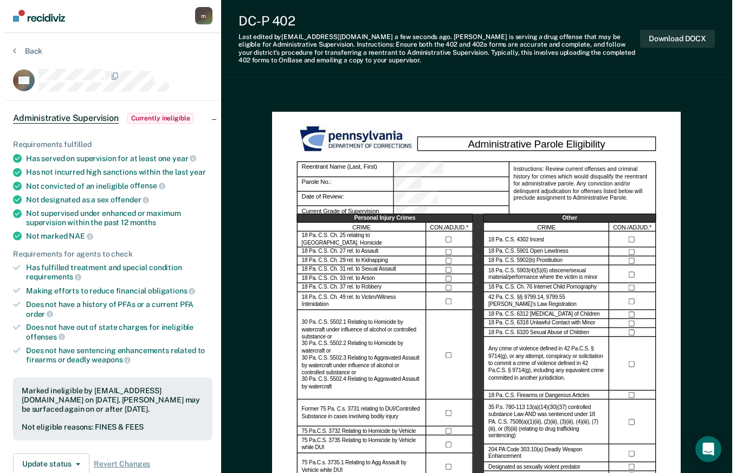
scroll to position [0, 0]
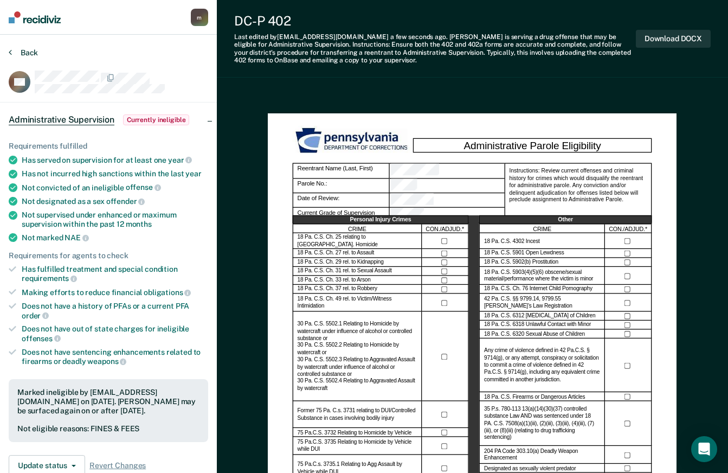
click at [34, 50] on button "Back" at bounding box center [23, 53] width 29 height 10
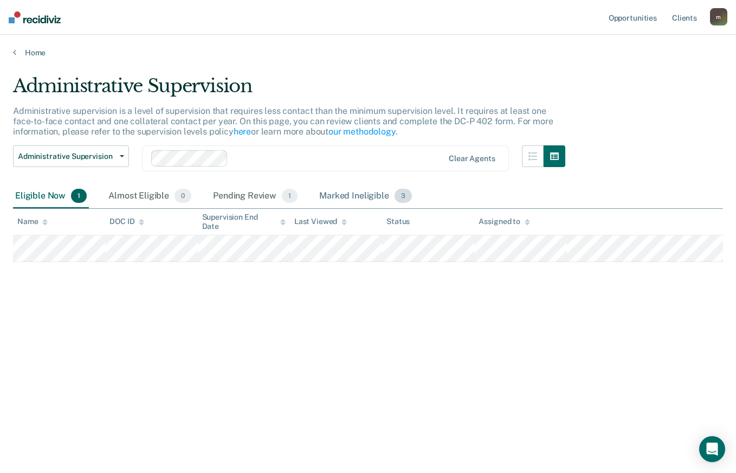
click at [361, 193] on div "Marked Ineligible 3" at bounding box center [365, 196] width 97 height 24
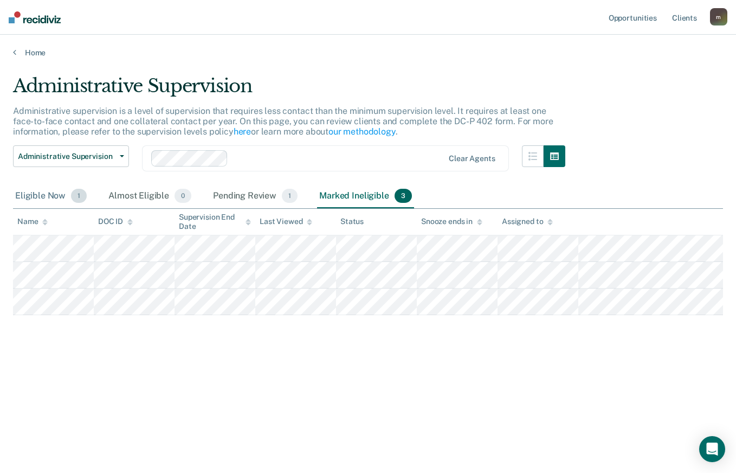
click at [53, 191] on div "Eligible Now 1" at bounding box center [51, 196] width 76 height 24
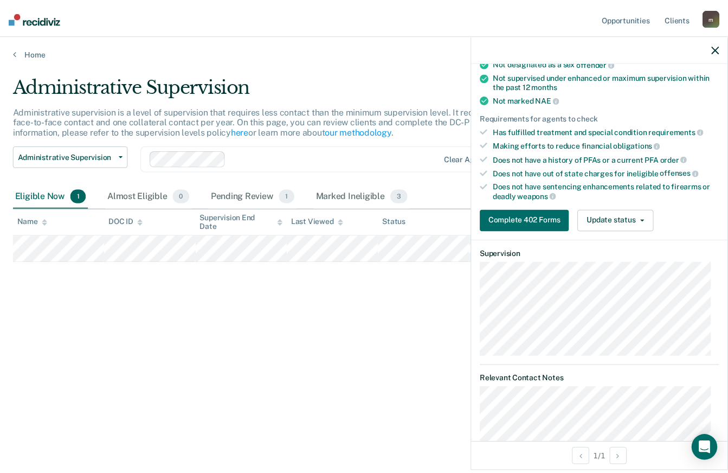
scroll to position [49, 0]
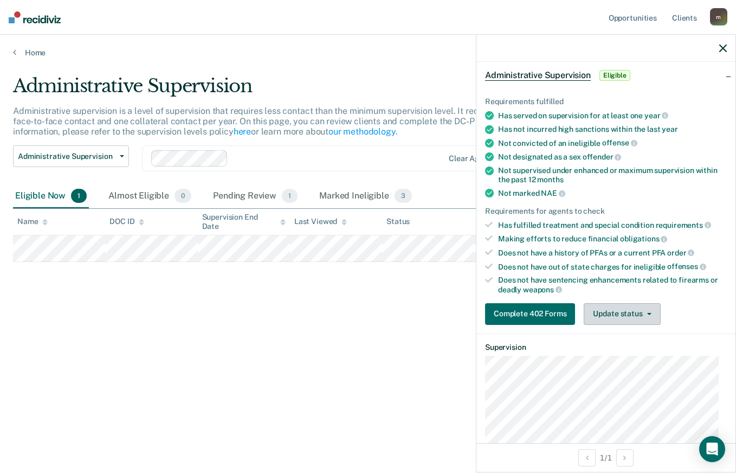
click at [645, 318] on button "Update status" at bounding box center [622, 314] width 76 height 22
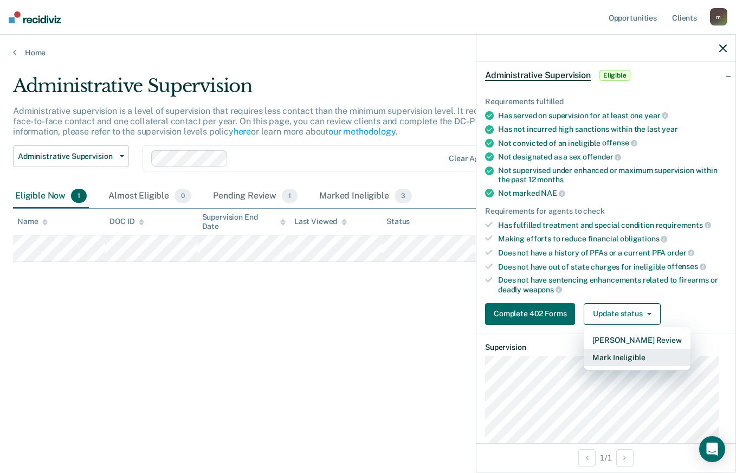
click at [619, 361] on button "Mark Ineligible" at bounding box center [637, 357] width 106 height 17
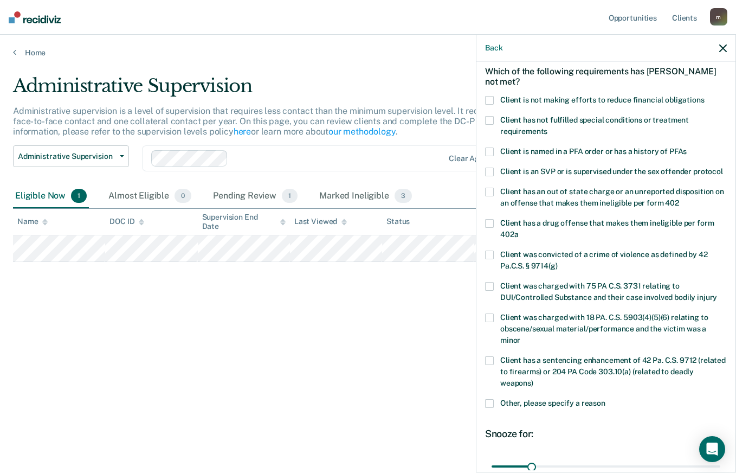
click at [725, 46] on icon "button" at bounding box center [723, 48] width 8 height 8
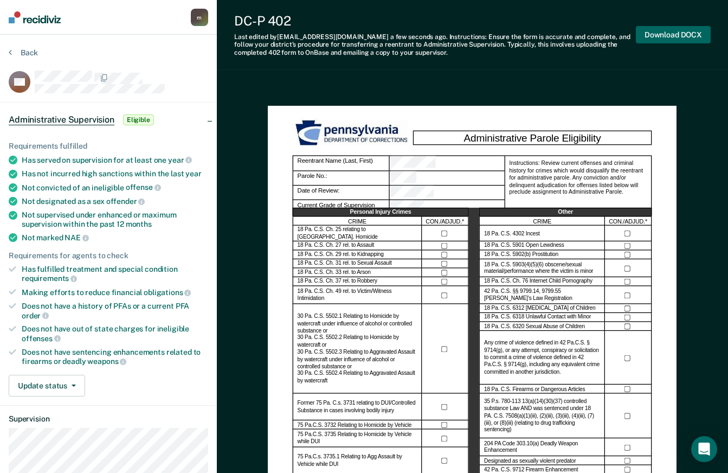
click at [670, 37] on button "Download DOCX" at bounding box center [673, 35] width 75 height 18
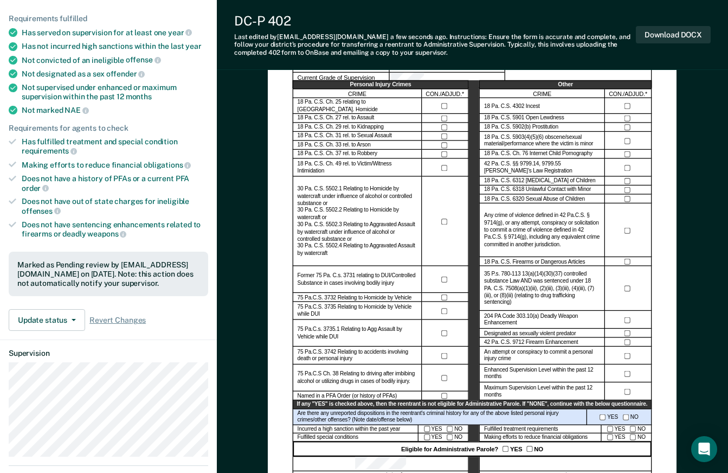
scroll to position [163, 0]
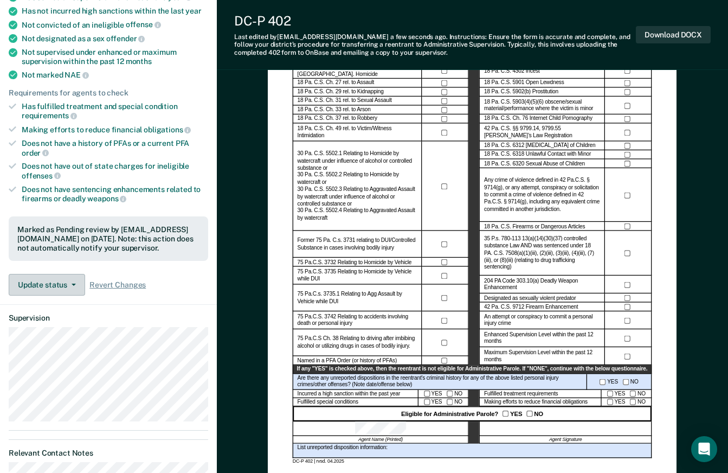
click at [33, 294] on button "Update status" at bounding box center [47, 285] width 76 height 22
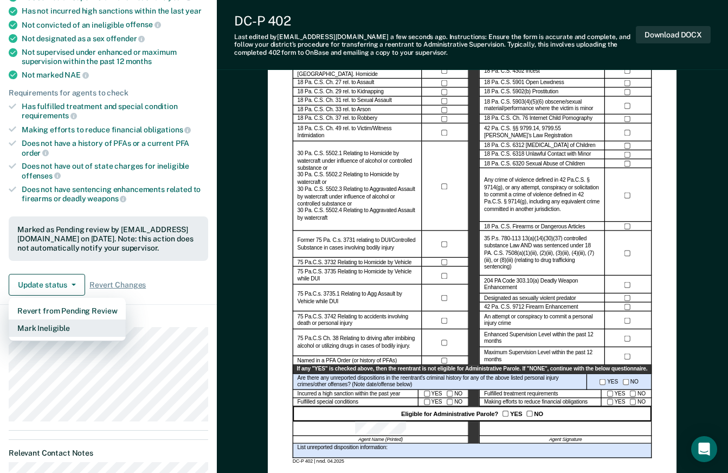
click at [42, 330] on button "Mark Ineligible" at bounding box center [67, 327] width 117 height 17
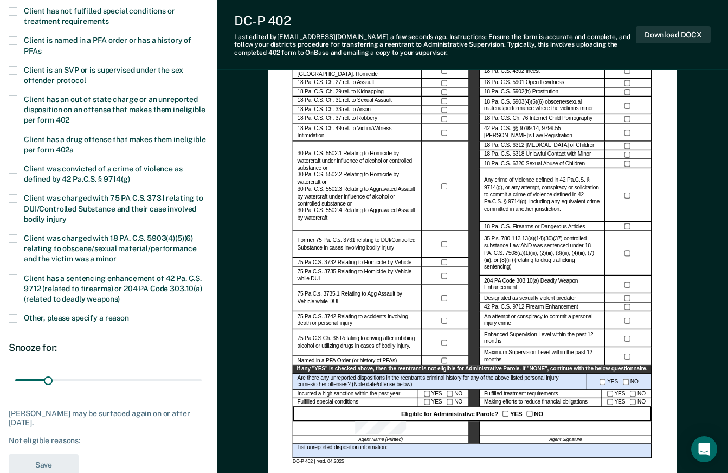
click at [17, 99] on span at bounding box center [13, 99] width 9 height 9
click at [16, 317] on span at bounding box center [13, 318] width 9 height 9
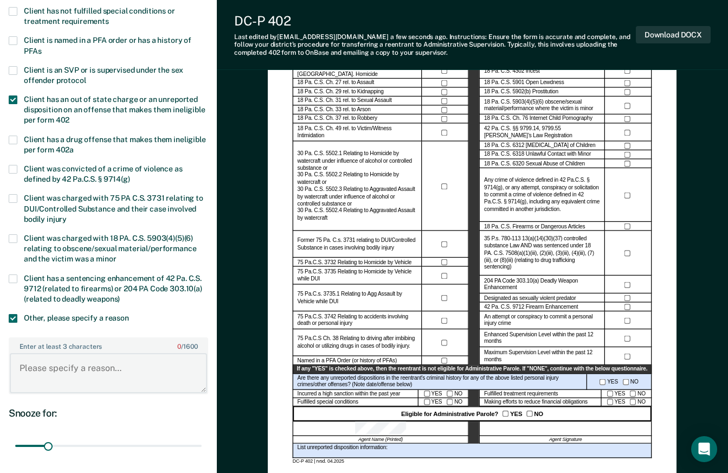
click at [74, 373] on textarea "Enter at least 3 characters 0 / 1600" at bounding box center [108, 373] width 197 height 40
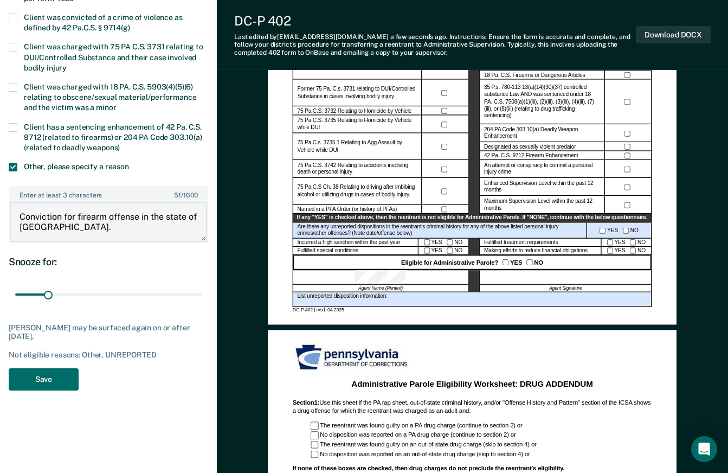
scroll to position [380, 0]
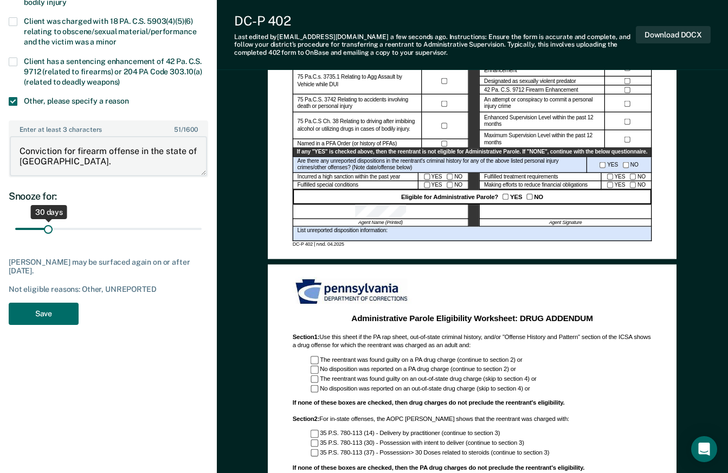
type textarea "Conviction for firearm offense in the state of [GEOGRAPHIC_DATA]."
drag, startPoint x: 49, startPoint y: 228, endPoint x: 204, endPoint y: 239, distance: 155.4
type input "180"
click at [202, 239] on input "range" at bounding box center [108, 229] width 187 height 19
click at [47, 315] on button "Save" at bounding box center [44, 314] width 70 height 22
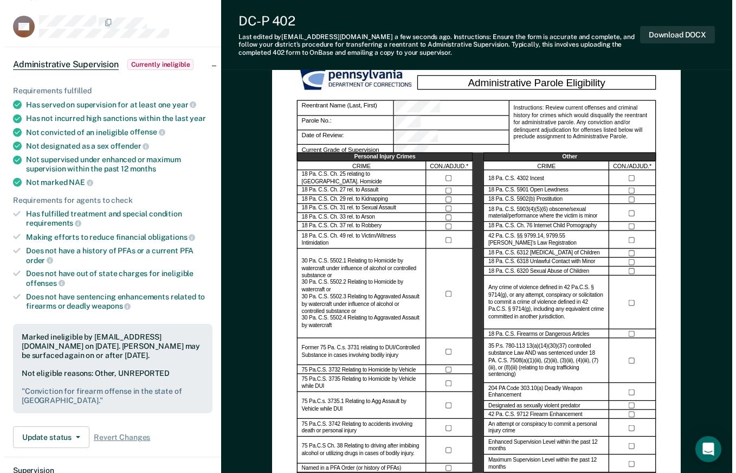
scroll to position [0, 0]
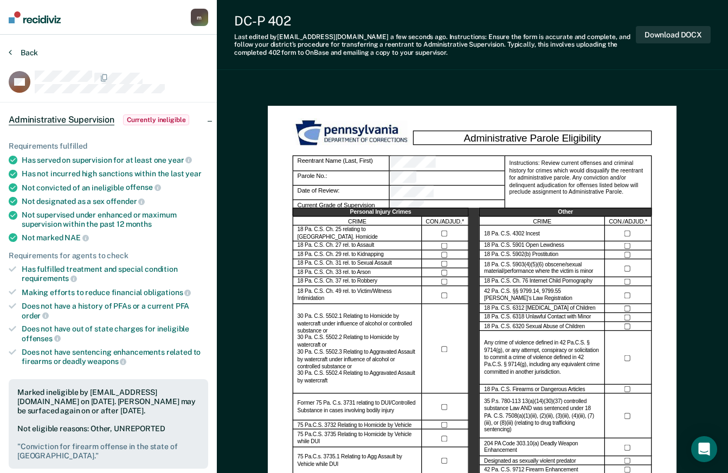
click at [28, 50] on button "Back" at bounding box center [23, 53] width 29 height 10
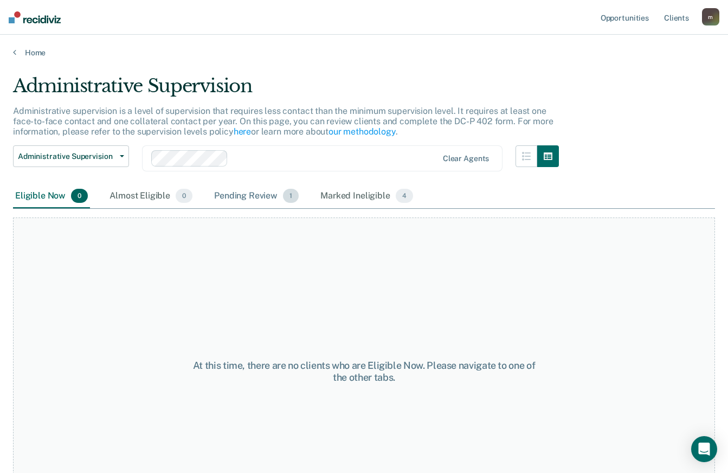
click at [258, 192] on div "Pending Review 1" at bounding box center [256, 196] width 89 height 24
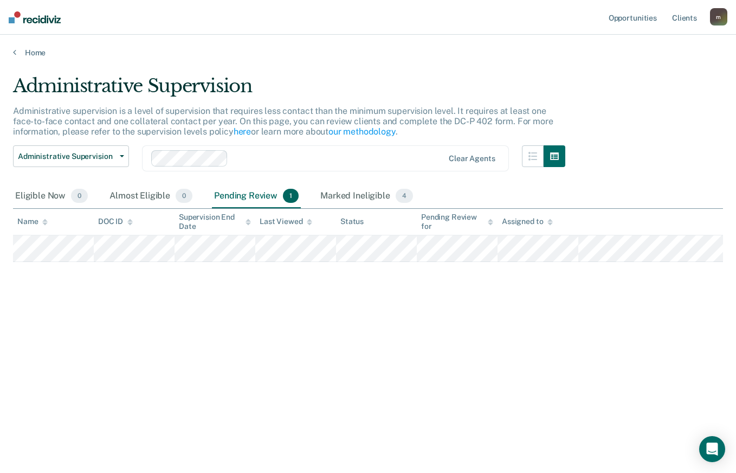
click at [679, 331] on div "Administrative Supervision Administrative supervision is a level of supervision…" at bounding box center [368, 233] width 710 height 317
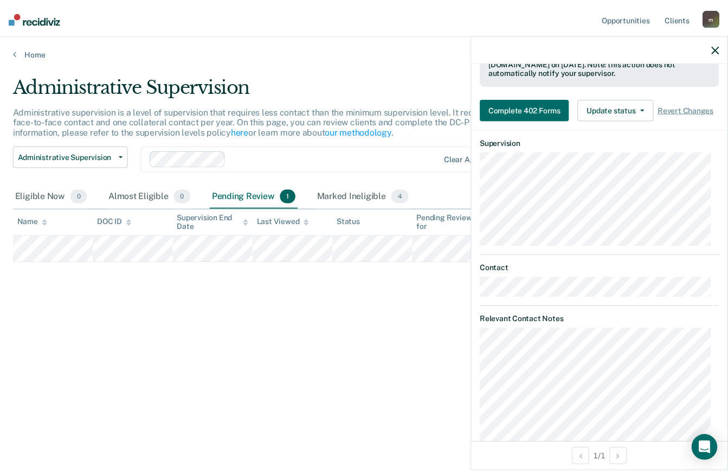
scroll to position [190, 0]
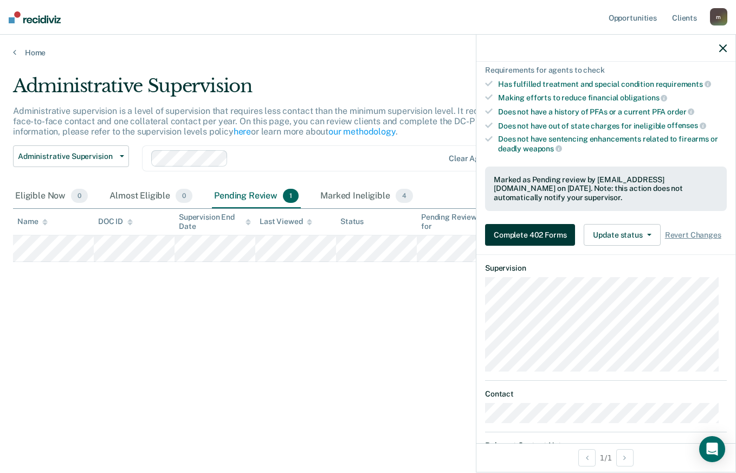
click at [531, 239] on button "Complete 402 Forms" at bounding box center [530, 235] width 90 height 22
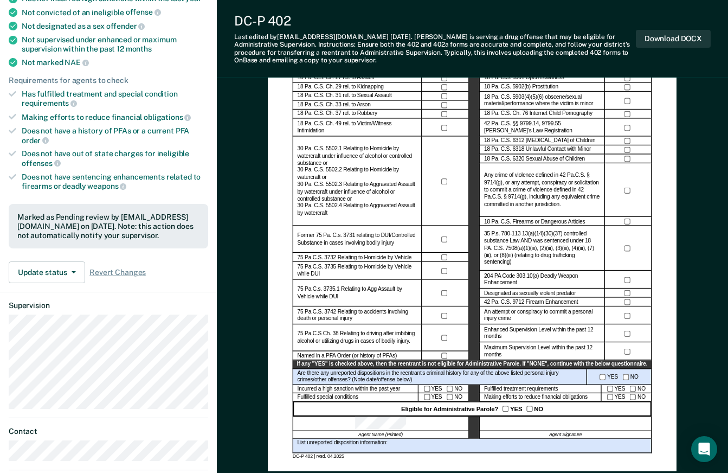
scroll to position [217, 0]
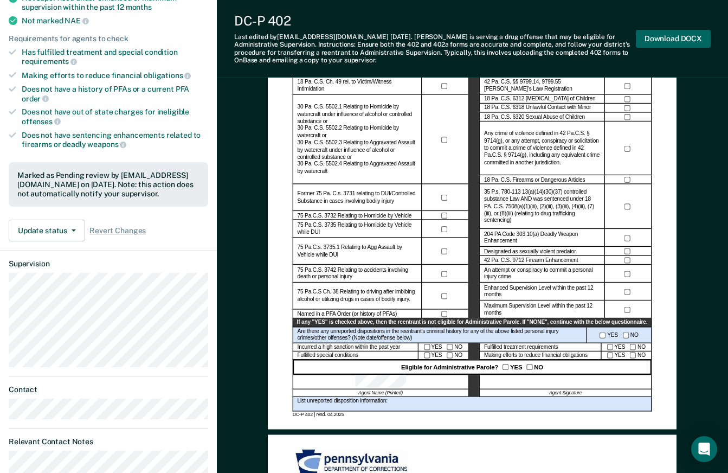
click at [661, 40] on button "Download DOCX" at bounding box center [673, 39] width 75 height 18
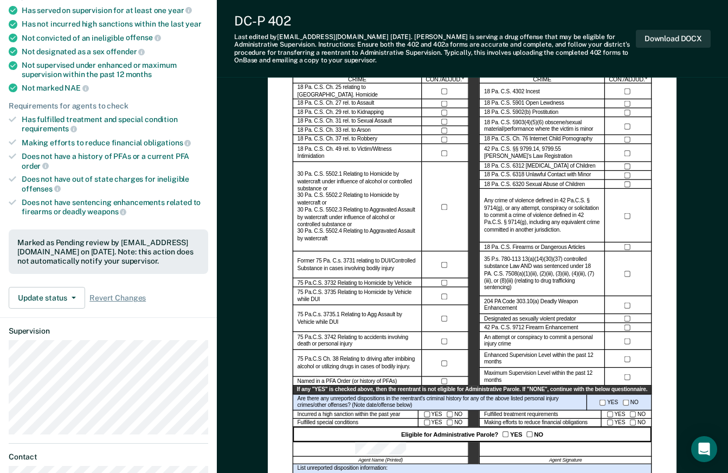
scroll to position [0, 0]
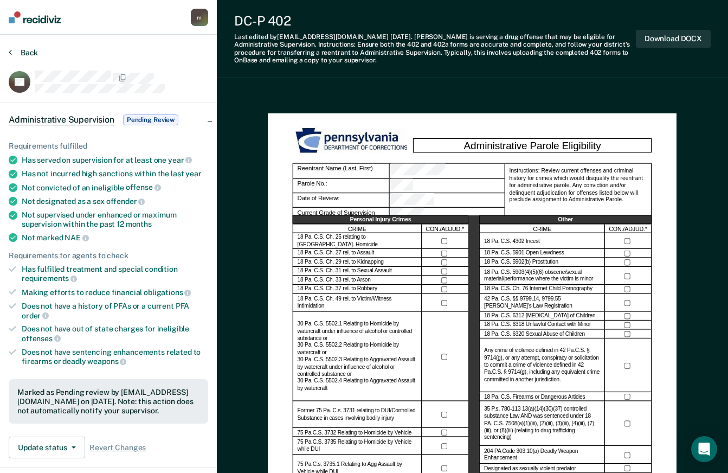
click at [33, 54] on button "Back" at bounding box center [23, 53] width 29 height 10
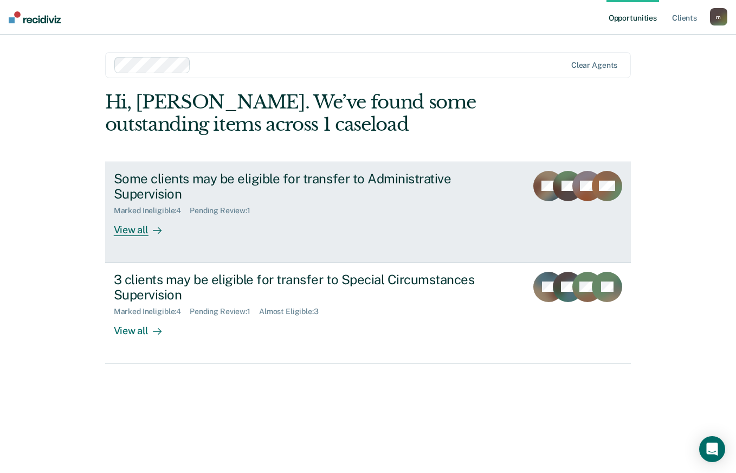
click at [408, 195] on div "Some clients may be eligible for transfer to Administrative Supervision" at bounding box center [304, 186] width 381 height 31
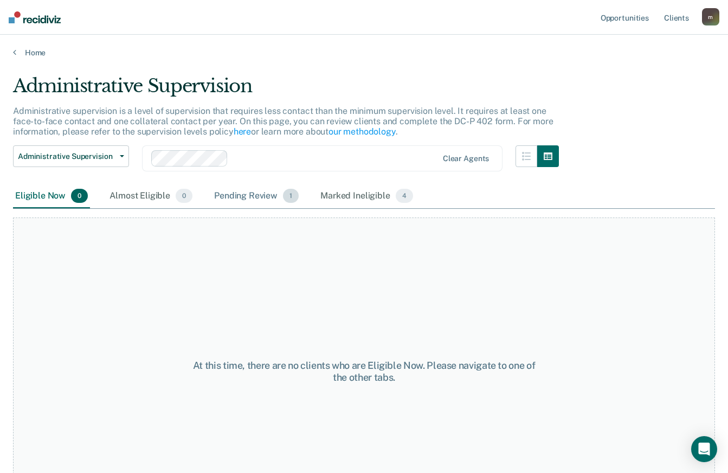
click at [263, 202] on div "Pending Review 1" at bounding box center [256, 196] width 89 height 24
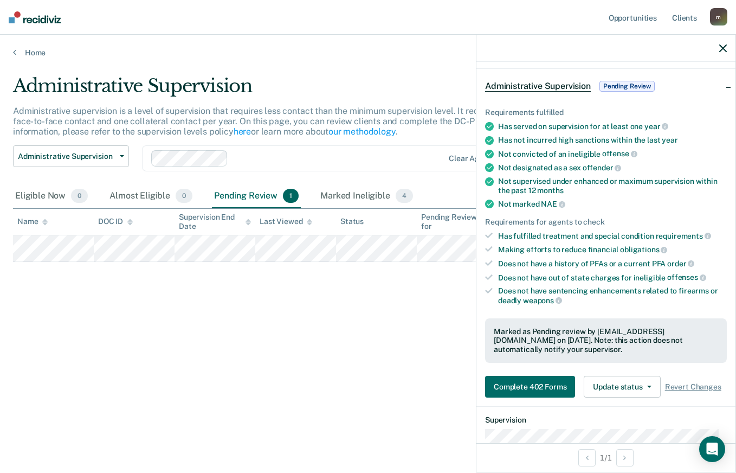
scroll to position [163, 0]
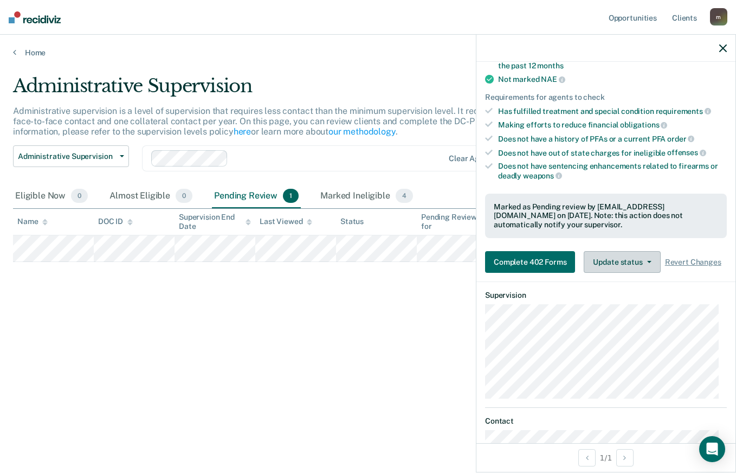
click at [633, 269] on button "Update status" at bounding box center [622, 262] width 76 height 22
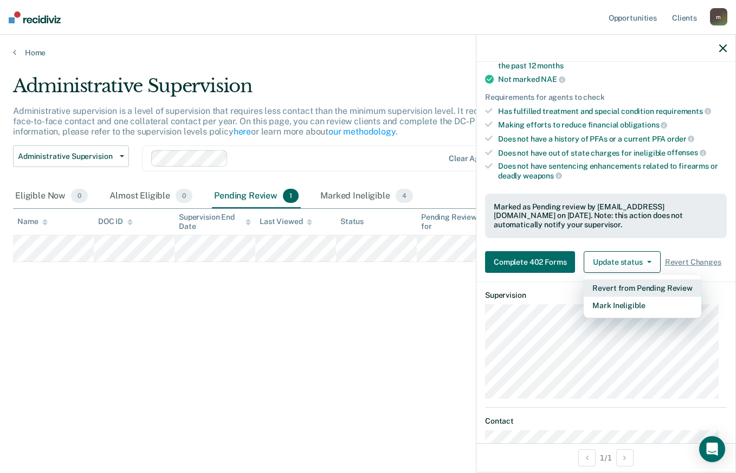
click at [633, 282] on button "Revert from Pending Review" at bounding box center [642, 287] width 117 height 17
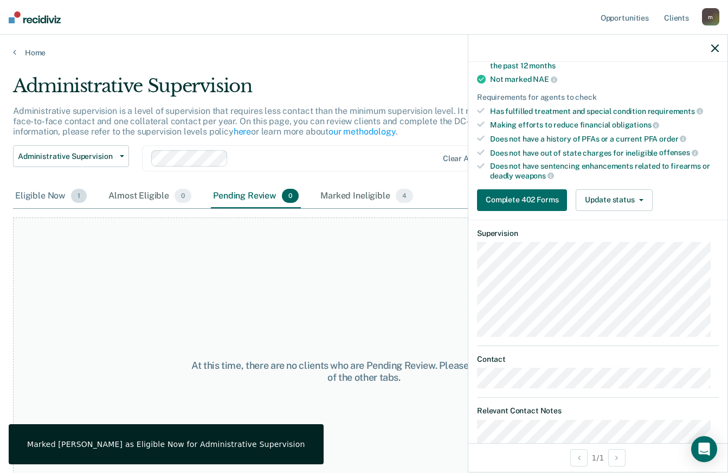
click at [59, 197] on div "Eligible Now 1" at bounding box center [51, 196] width 76 height 24
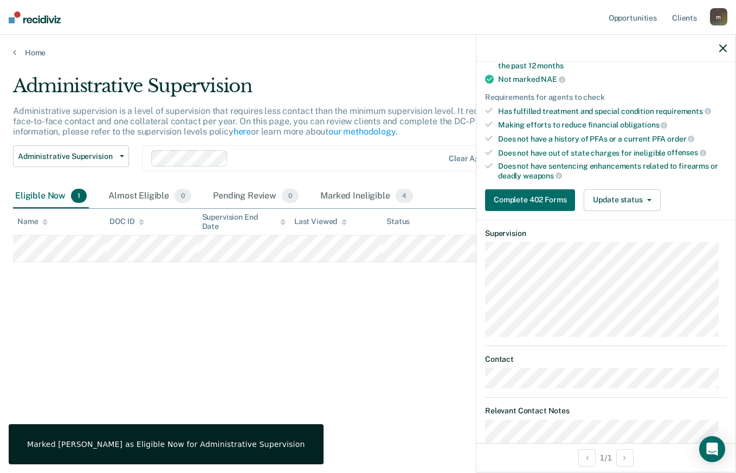
click at [332, 339] on div "Administrative Supervision Administrative supervision is a level of supervision…" at bounding box center [368, 233] width 710 height 317
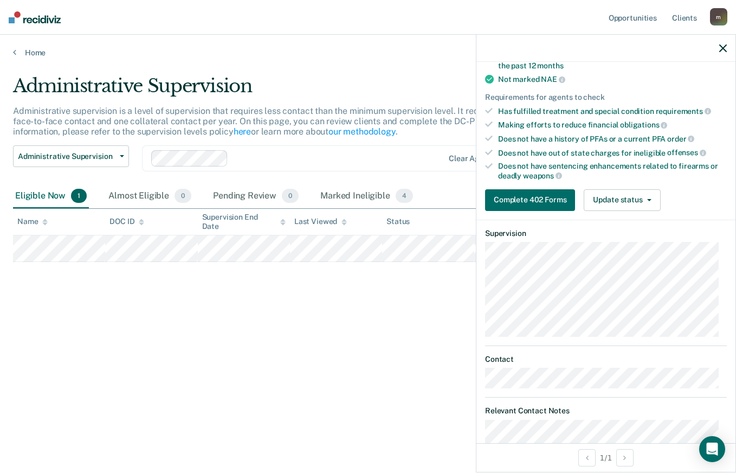
click at [719, 49] on div at bounding box center [606, 48] width 259 height 27
click at [724, 49] on icon "button" at bounding box center [723, 48] width 8 height 8
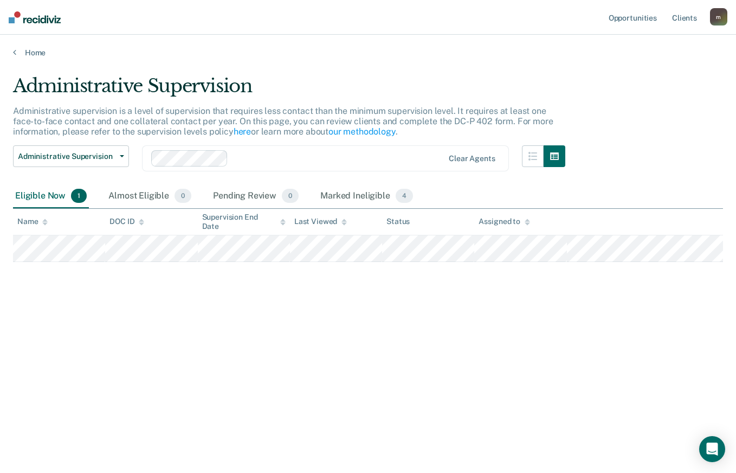
click at [421, 307] on div "Administrative Supervision Administrative supervision is a level of supervision…" at bounding box center [368, 233] width 710 height 317
click at [349, 201] on div "Marked Ineligible 4" at bounding box center [366, 196] width 97 height 24
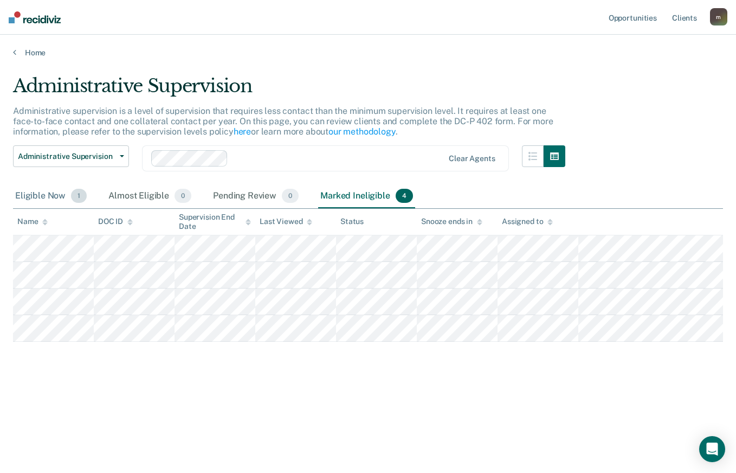
click at [45, 191] on div "Eligible Now 1" at bounding box center [51, 196] width 76 height 24
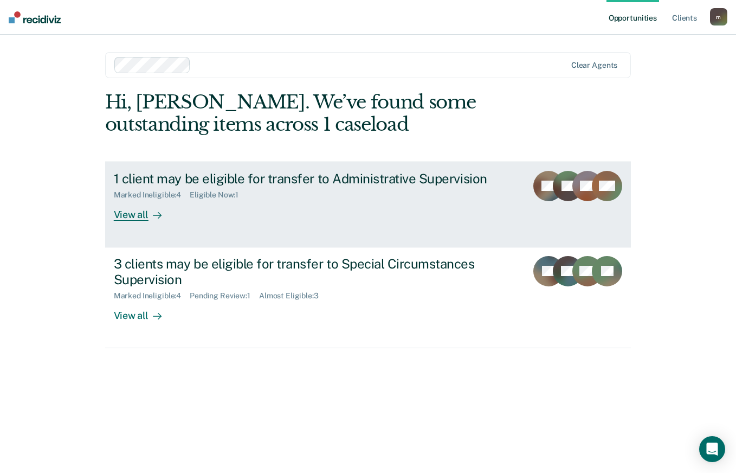
click at [229, 224] on link "1 client may be eligible for transfer to Administrative Supervision Marked Inel…" at bounding box center [368, 205] width 526 height 86
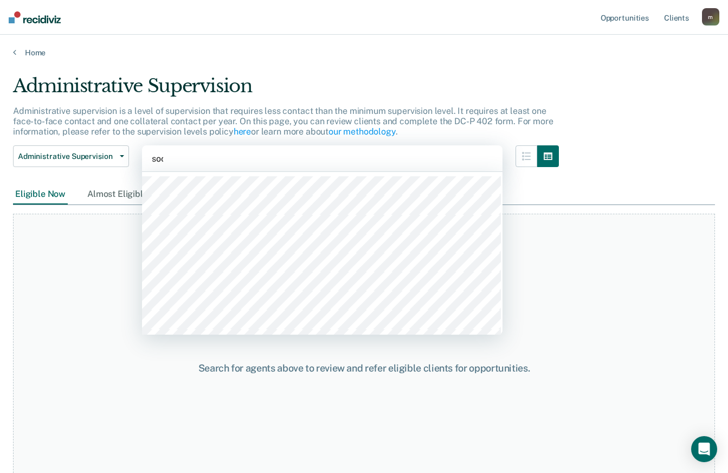
type input "sock"
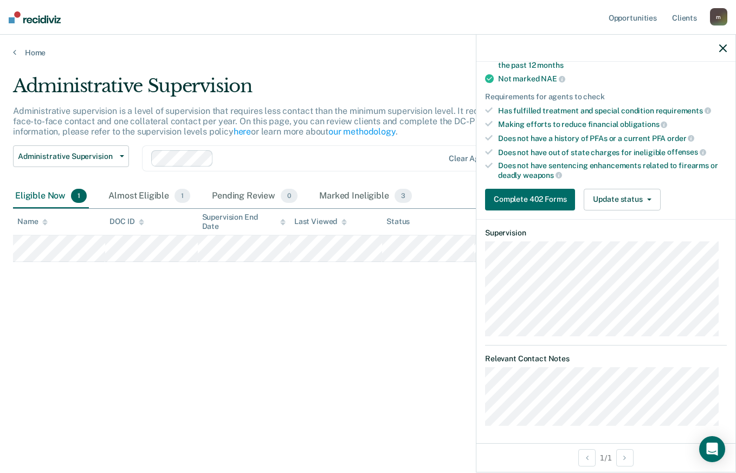
scroll to position [166, 0]
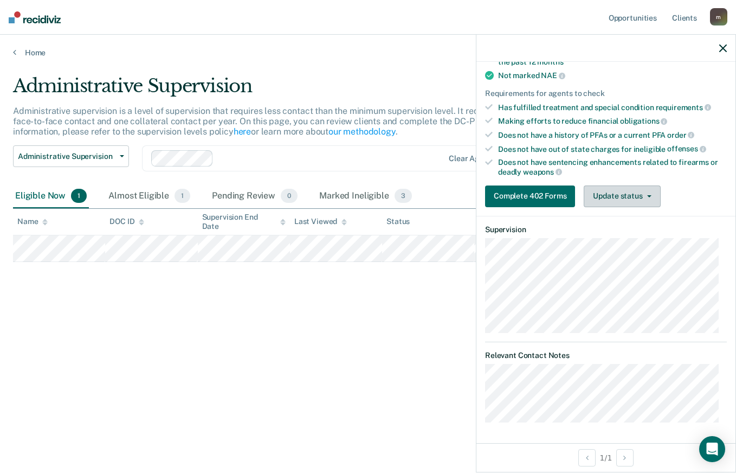
click at [629, 189] on button "Update status" at bounding box center [622, 196] width 76 height 22
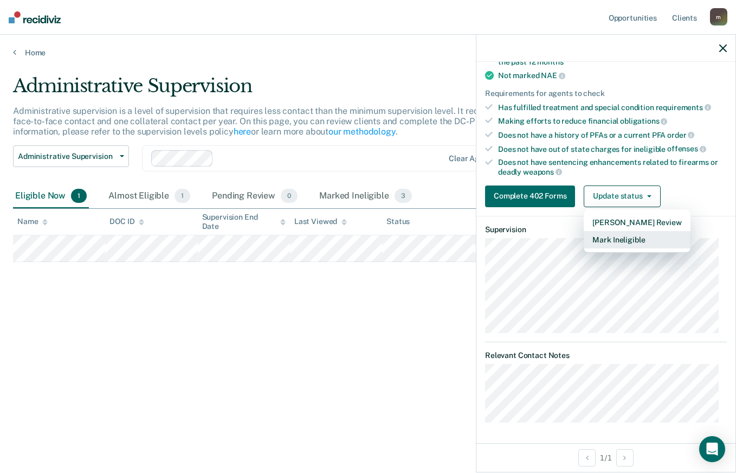
click at [625, 243] on button "Mark Ineligible" at bounding box center [637, 239] width 106 height 17
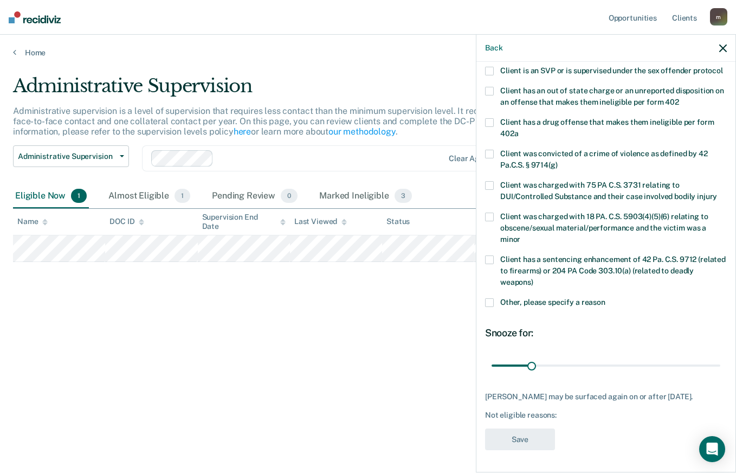
click at [488, 150] on span at bounding box center [489, 154] width 9 height 9
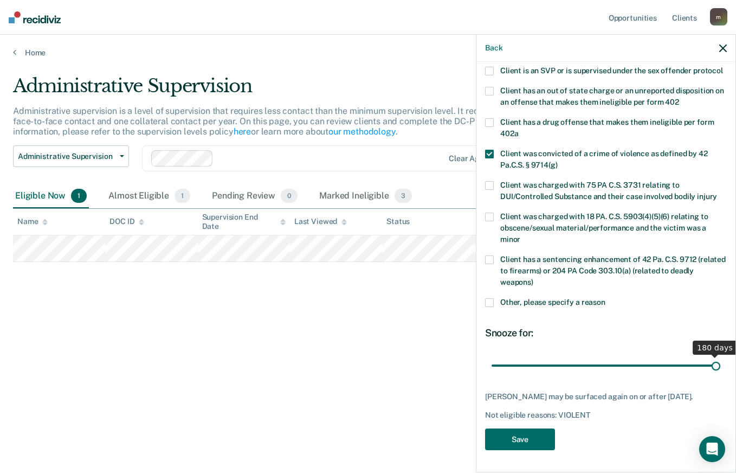
drag, startPoint x: 532, startPoint y: 353, endPoint x: 723, endPoint y: 358, distance: 191.4
type input "180"
click at [721, 358] on input "range" at bounding box center [606, 365] width 229 height 19
click at [535, 435] on button "Save" at bounding box center [520, 439] width 70 height 22
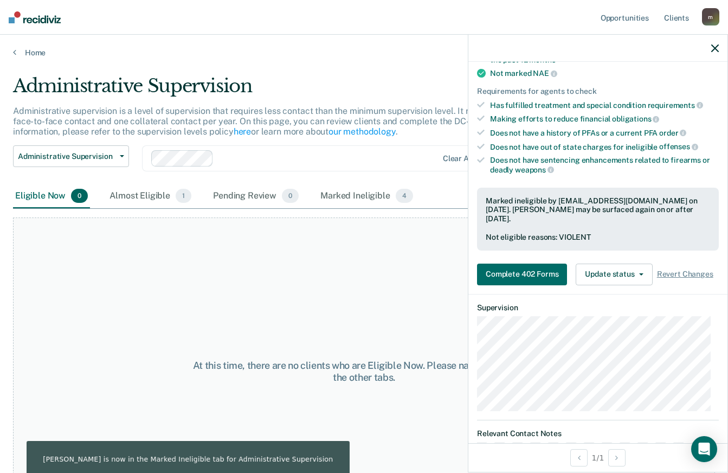
click at [716, 49] on icon "button" at bounding box center [715, 48] width 8 height 8
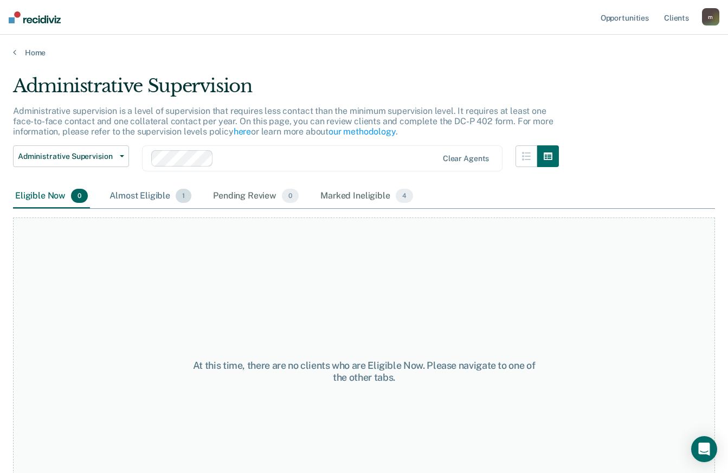
click at [157, 201] on div "Almost Eligible 1" at bounding box center [150, 196] width 86 height 24
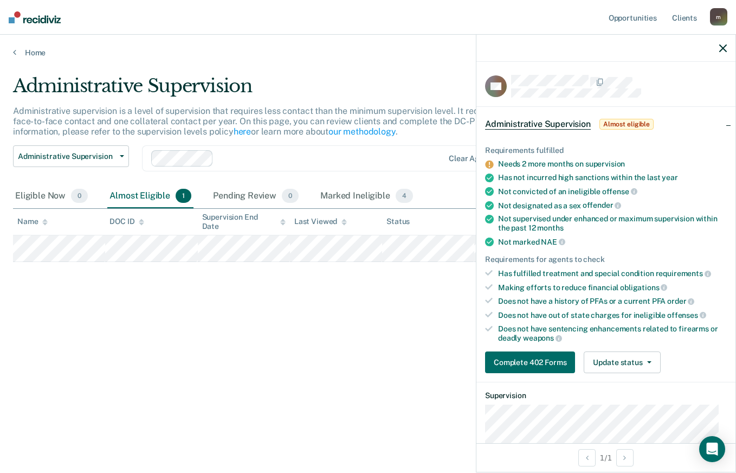
click at [37, 327] on div "Administrative Supervision Administrative supervision is a level of supervision…" at bounding box center [368, 233] width 710 height 317
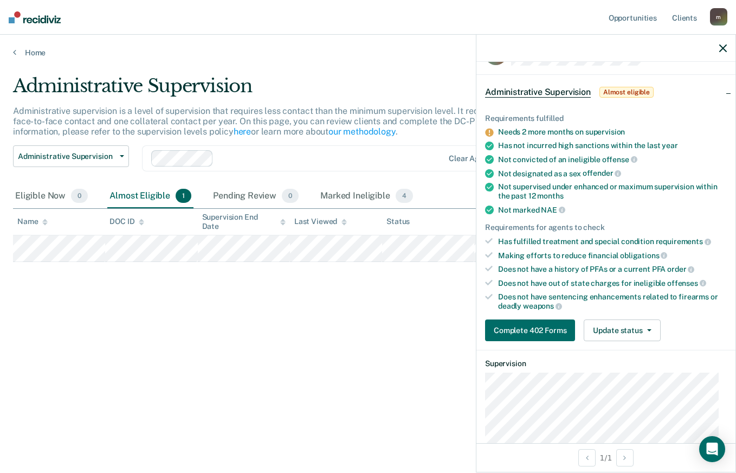
scroll to position [54, 0]
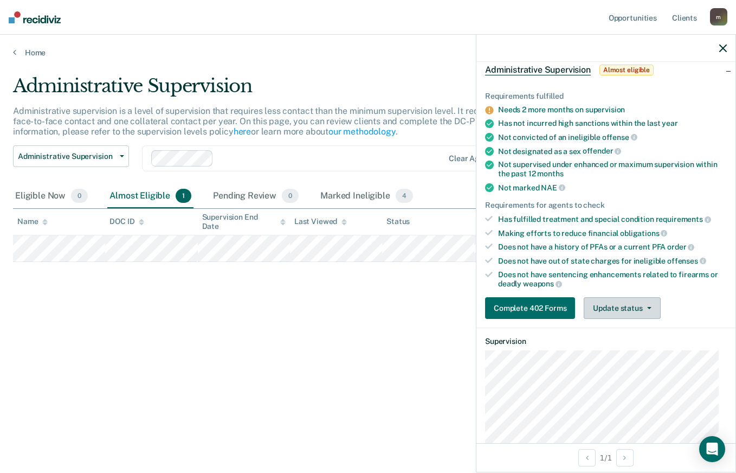
click at [623, 312] on button "Update status" at bounding box center [622, 308] width 76 height 22
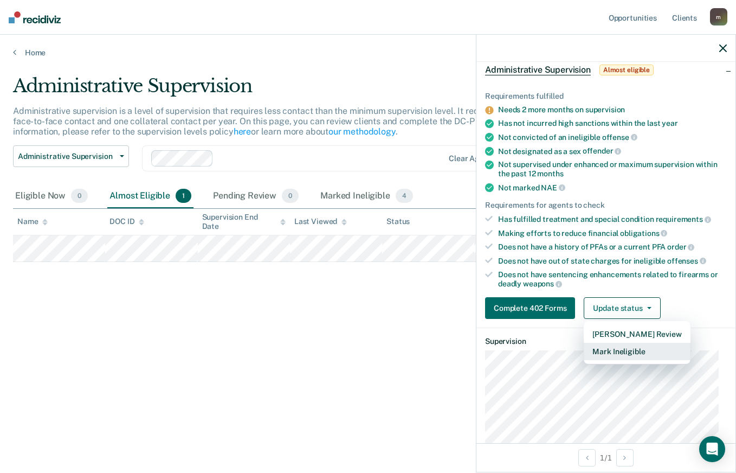
click at [622, 347] on button "Mark Ineligible" at bounding box center [637, 351] width 106 height 17
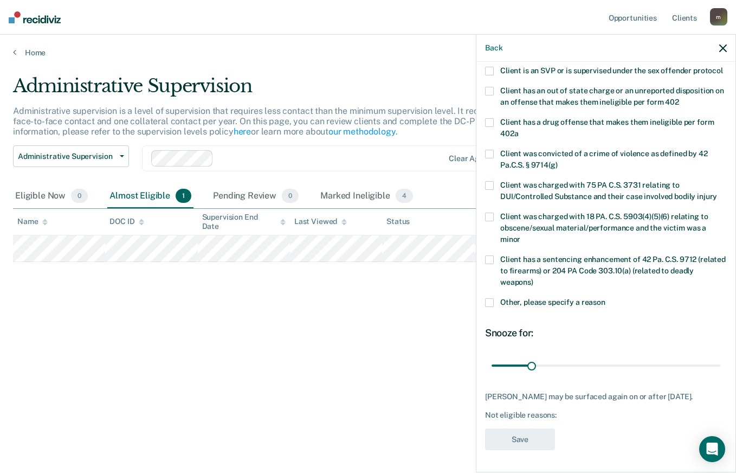
scroll to position [169, 0]
click at [488, 298] on span at bounding box center [489, 302] width 9 height 9
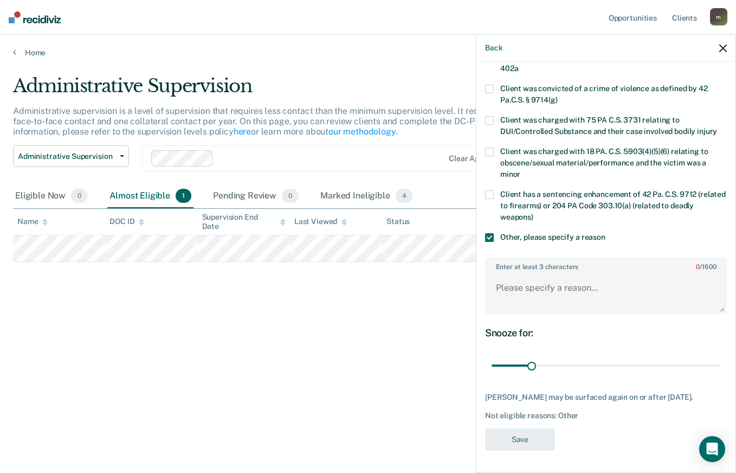
scroll to position [234, 0]
click at [563, 282] on textarea "Enter at least 3 characters 0 / 1600" at bounding box center [606, 293] width 240 height 40
type textarea "Eligible for review on 10/29/2025."
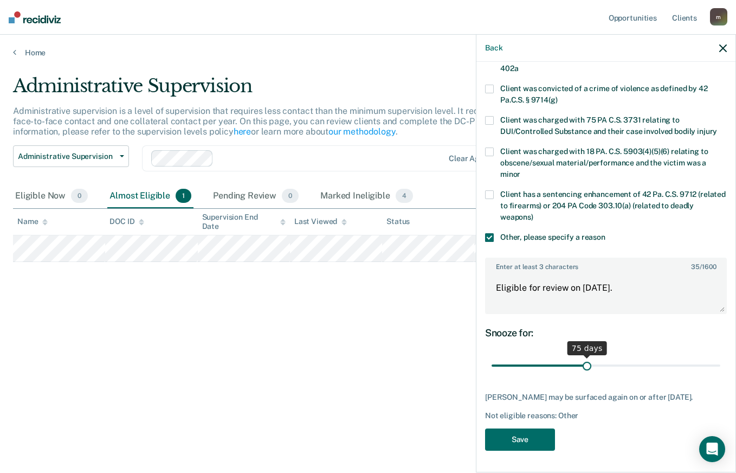
drag, startPoint x: 531, startPoint y: 357, endPoint x: 584, endPoint y: 356, distance: 52.6
click at [584, 356] on input "range" at bounding box center [606, 365] width 229 height 19
type input "76"
click at [585, 356] on input "range" at bounding box center [606, 365] width 229 height 19
click at [535, 437] on button "Save" at bounding box center [520, 439] width 70 height 22
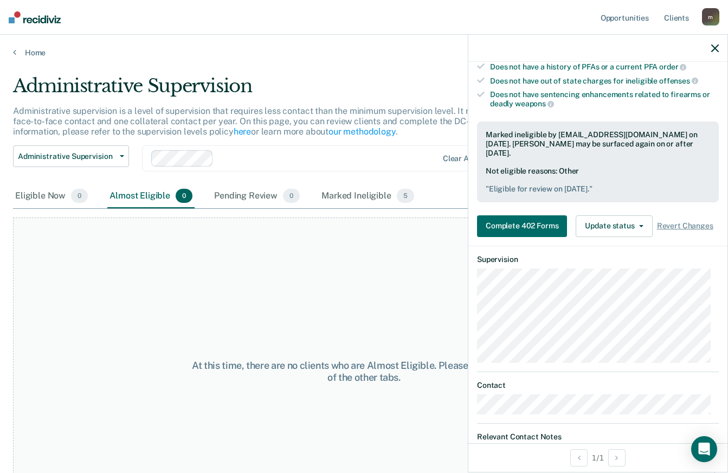
click at [711, 48] on icon "button" at bounding box center [715, 48] width 8 height 8
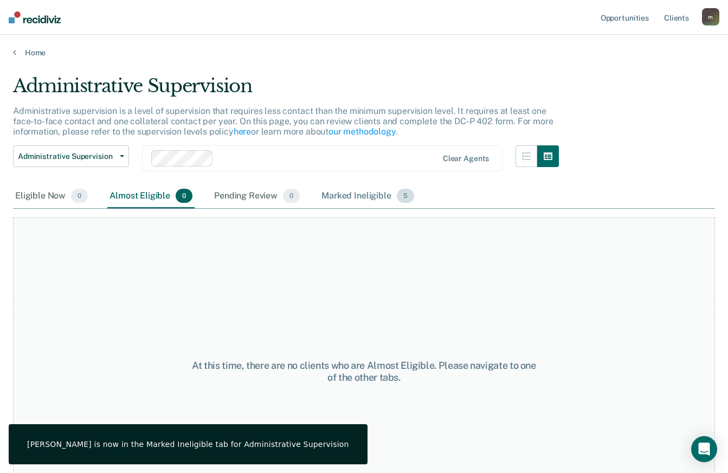
click at [340, 197] on div "Marked Ineligible 5" at bounding box center [367, 196] width 97 height 24
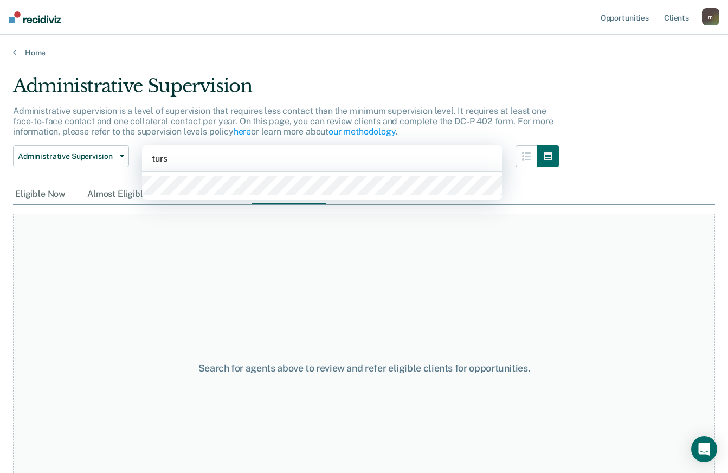
type input "turse"
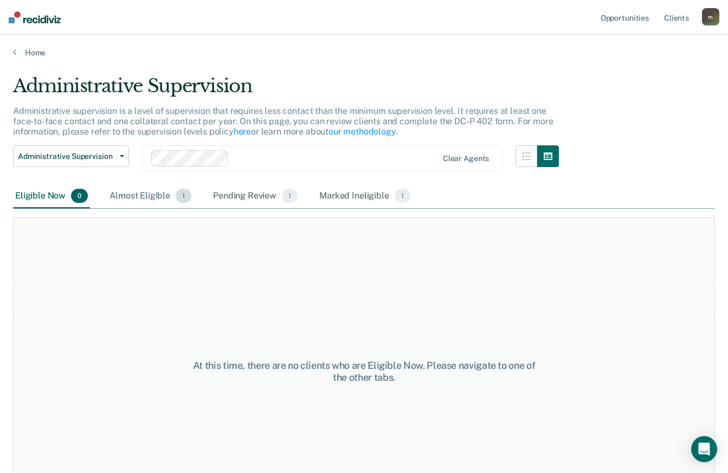
click at [170, 197] on div "Almost Eligible 1" at bounding box center [150, 196] width 86 height 24
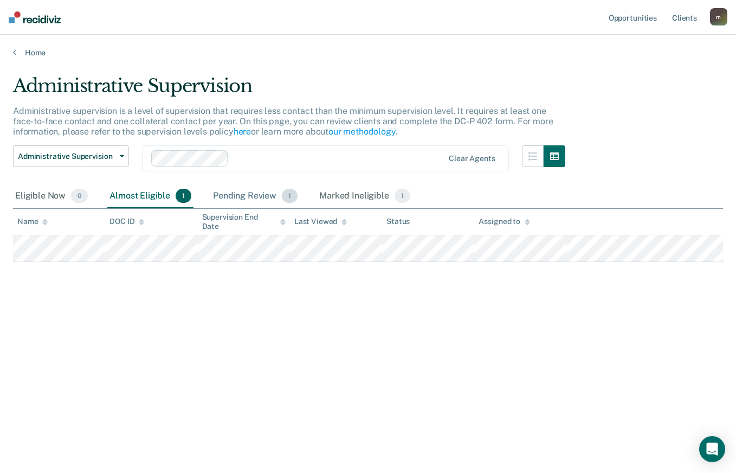
click at [255, 197] on div "Pending Review 1" at bounding box center [255, 196] width 89 height 24
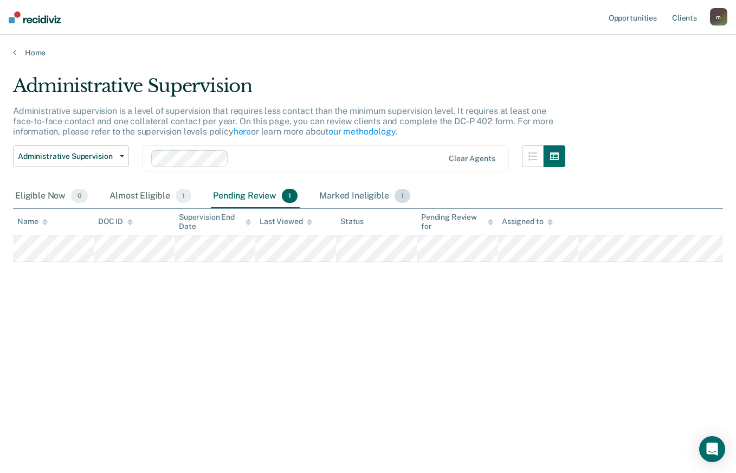
click at [344, 197] on div "Marked Ineligible 1" at bounding box center [364, 196] width 95 height 24
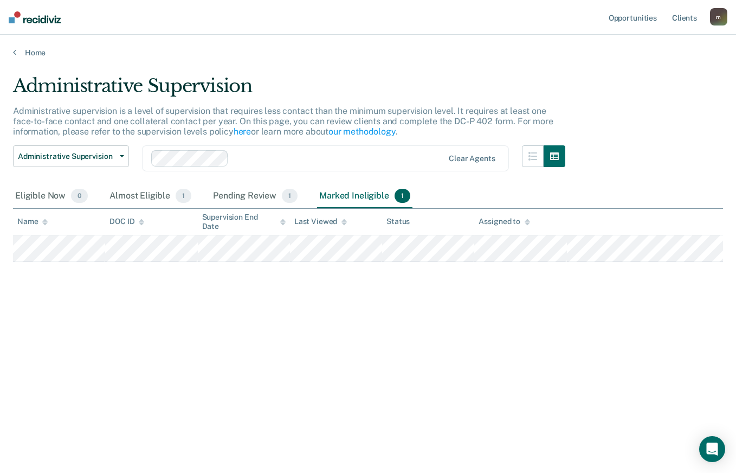
click at [237, 196] on div "Pending Review 1" at bounding box center [255, 196] width 89 height 24
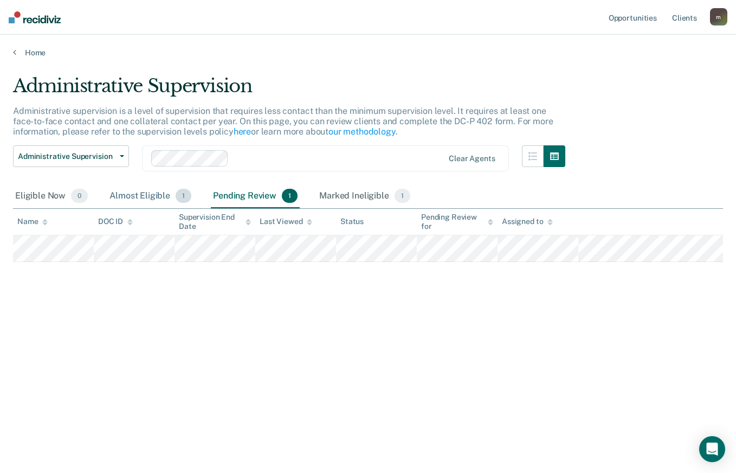
click at [140, 196] on div "Almost Eligible 1" at bounding box center [150, 196] width 86 height 24
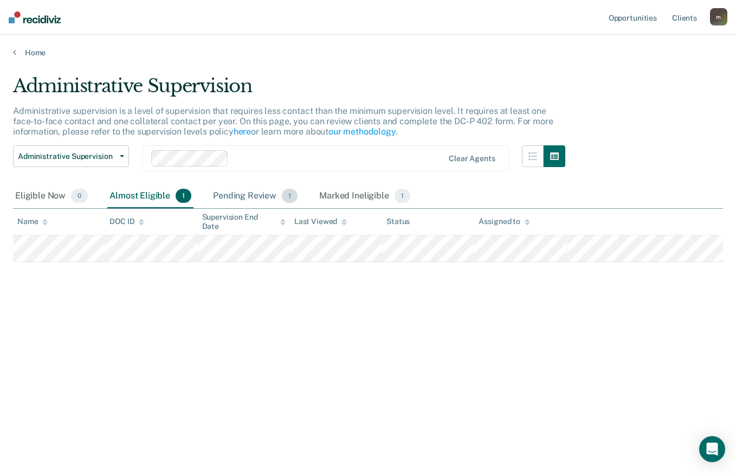
click at [244, 197] on div "Pending Review 1" at bounding box center [255, 196] width 89 height 24
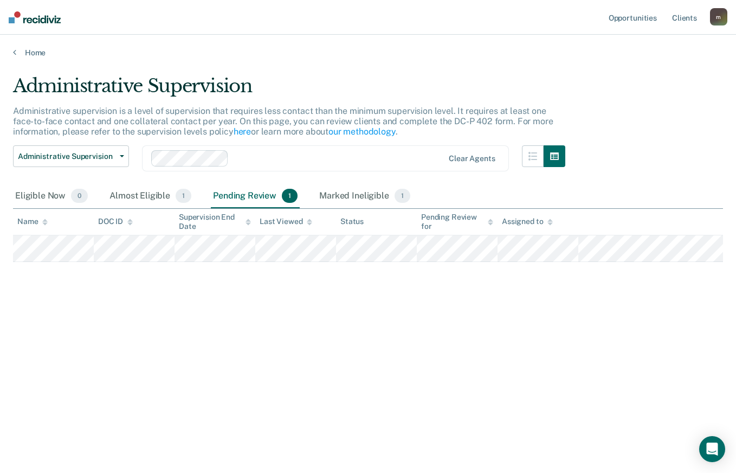
click at [413, 436] on main "Administrative Supervision Administrative supervision is a level of supervision…" at bounding box center [368, 263] width 736 height 412
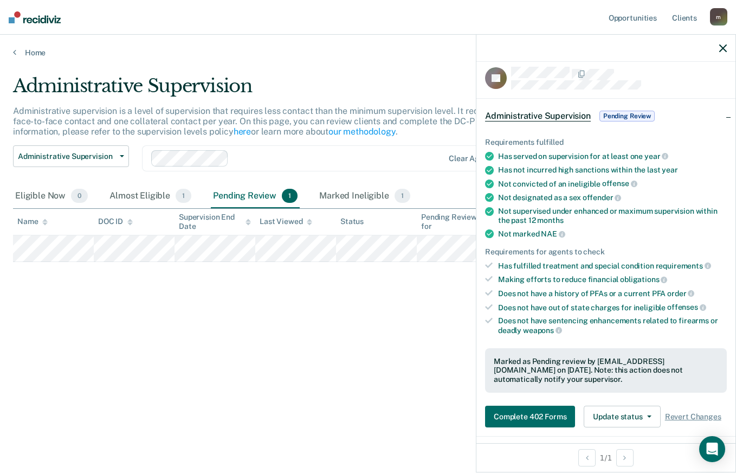
scroll to position [0, 0]
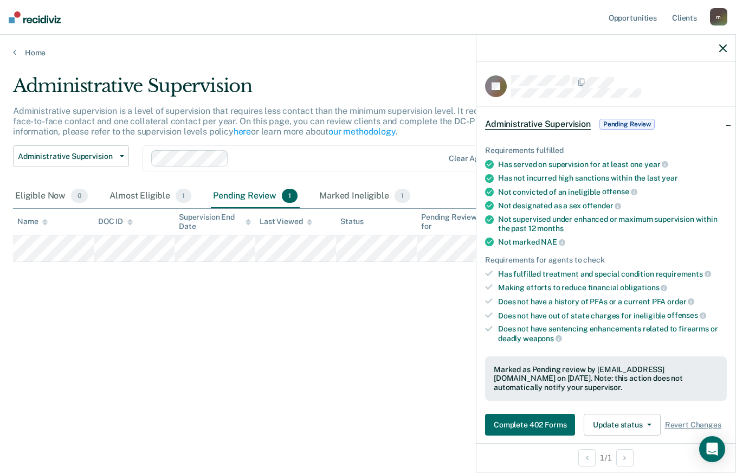
click at [387, 436] on main "Administrative Supervision Administrative supervision is a level of supervision…" at bounding box center [368, 263] width 736 height 412
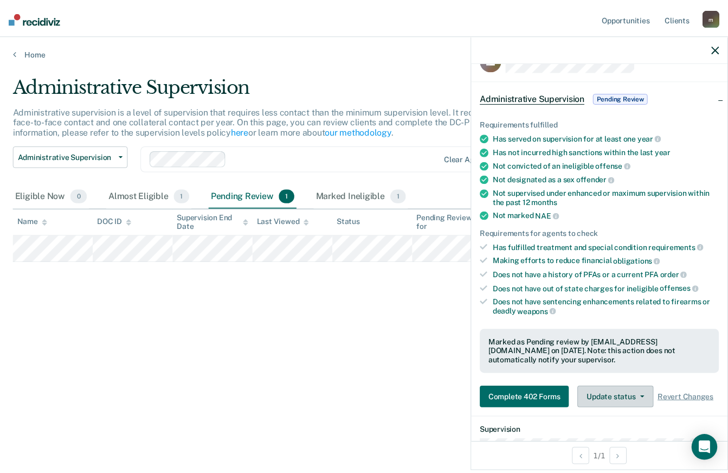
scroll to position [54, 0]
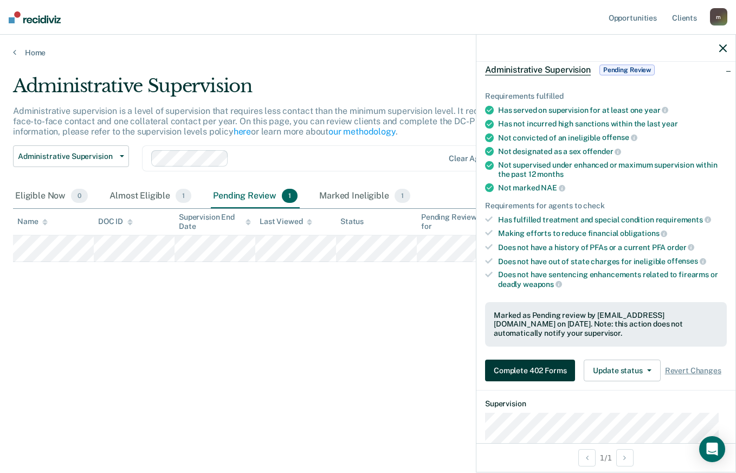
click at [523, 365] on button "Complete 402 Forms" at bounding box center [530, 370] width 90 height 22
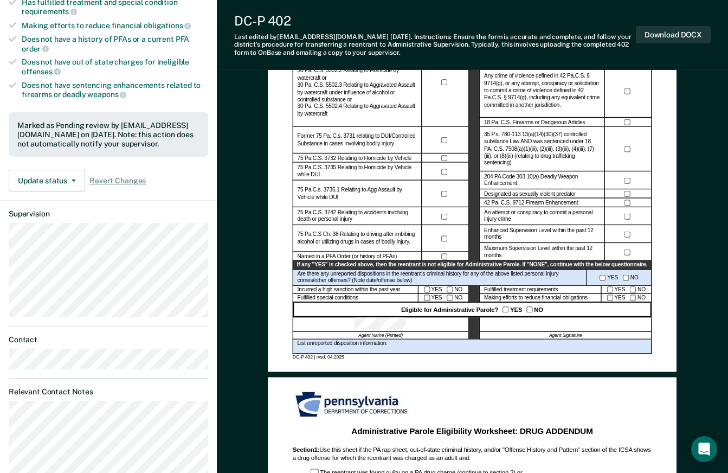
scroll to position [271, 0]
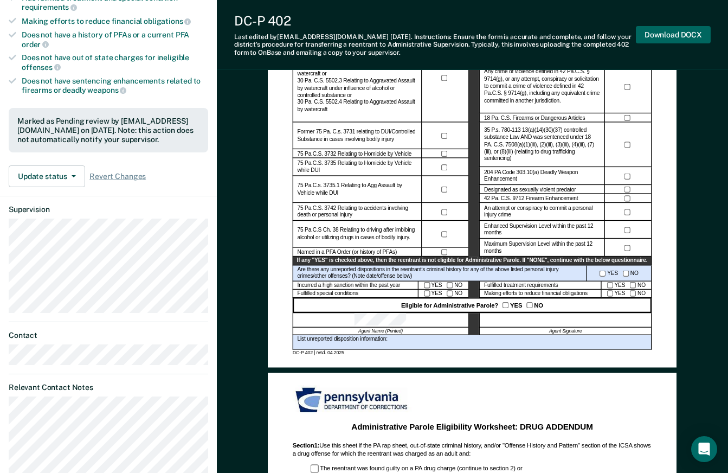
click at [684, 31] on button "Download DOCX" at bounding box center [673, 35] width 75 height 18
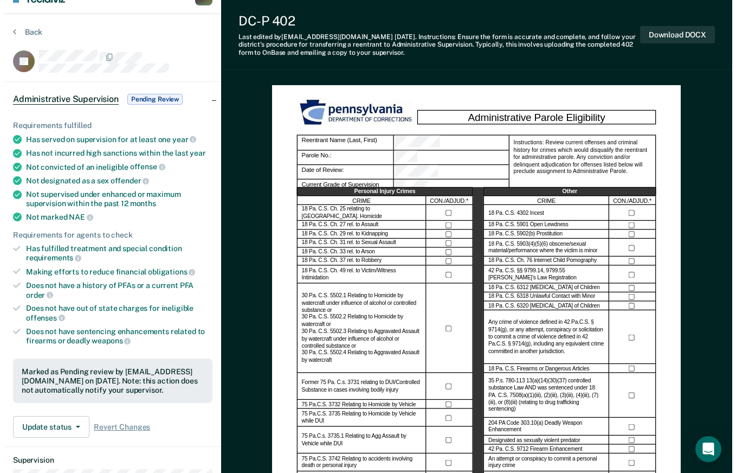
scroll to position [0, 0]
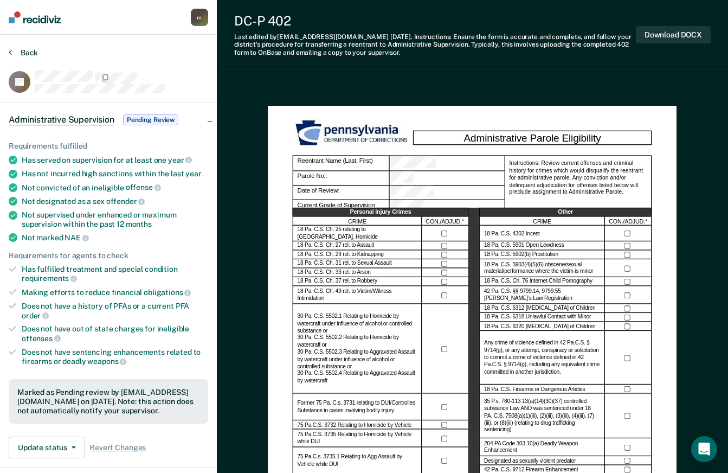
click at [16, 49] on button "Back" at bounding box center [23, 53] width 29 height 10
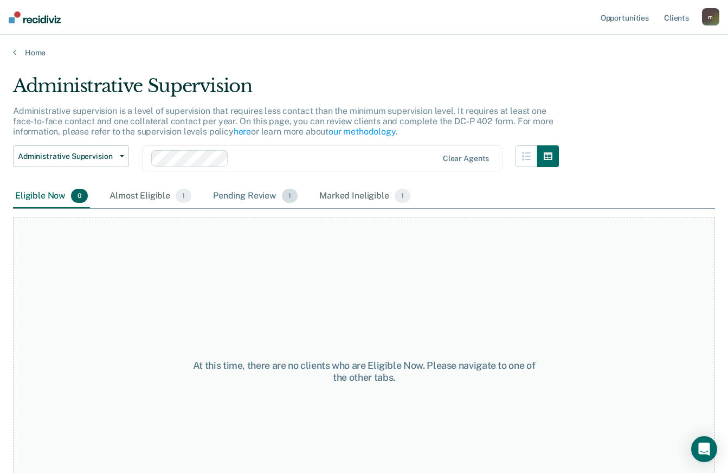
click at [245, 192] on div "Pending Review 1" at bounding box center [255, 196] width 89 height 24
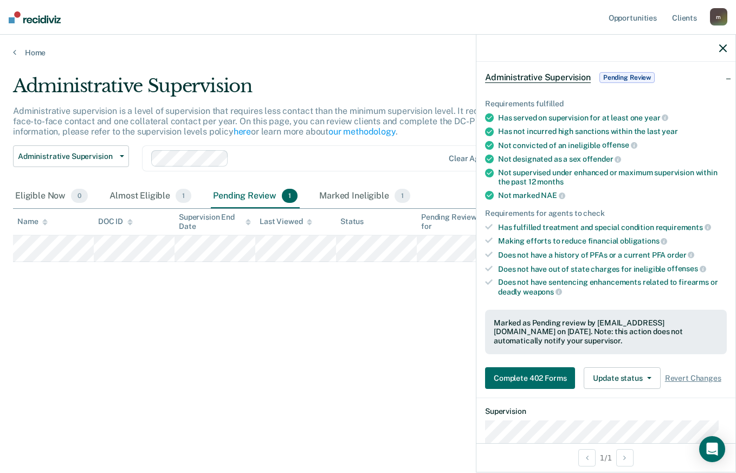
scroll to position [217, 0]
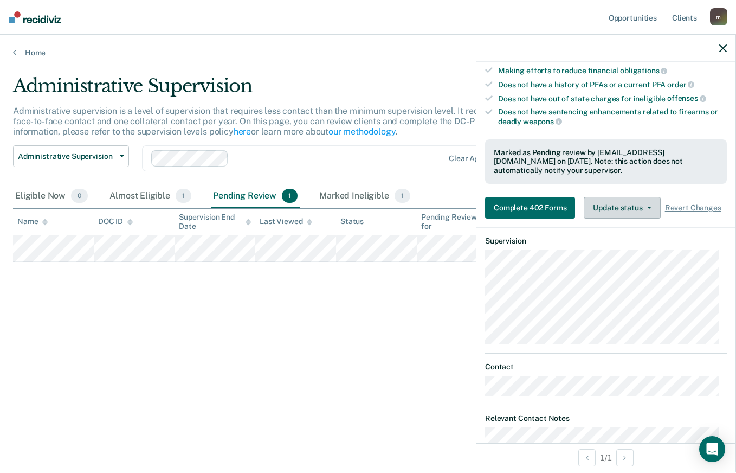
click at [625, 204] on button "Update status" at bounding box center [622, 208] width 76 height 22
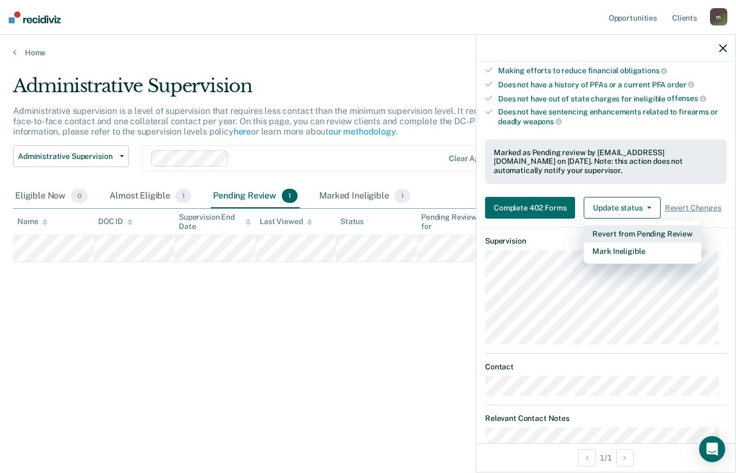
click at [635, 236] on button "Revert from Pending Review" at bounding box center [642, 233] width 117 height 17
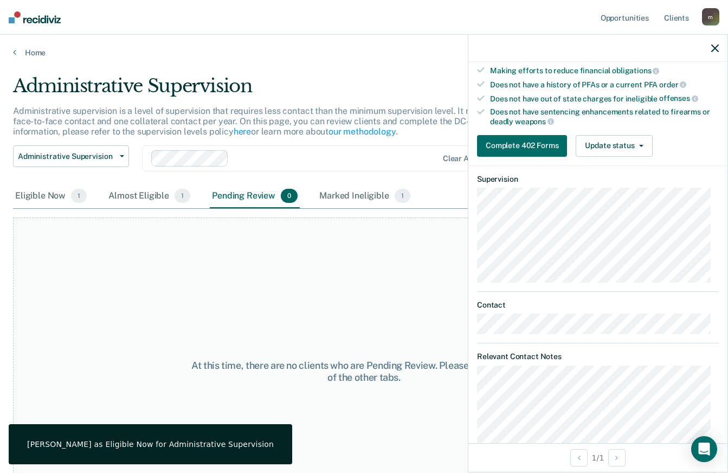
click at [716, 54] on div at bounding box center [597, 48] width 259 height 27
click at [712, 47] on icon "button" at bounding box center [715, 48] width 8 height 8
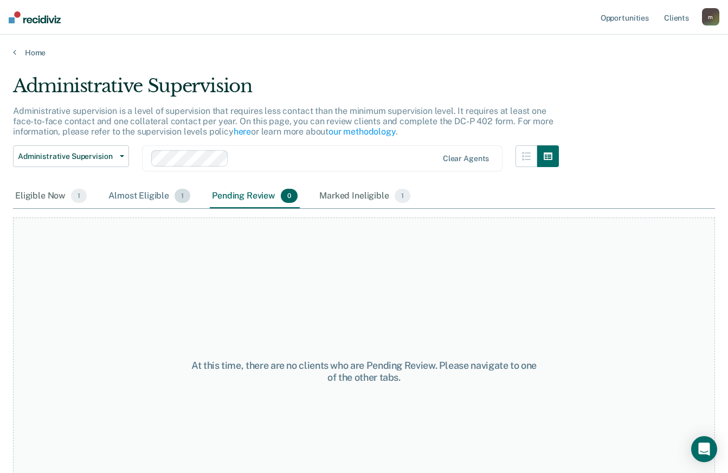
click at [159, 197] on div "Almost Eligible 1" at bounding box center [149, 196] width 86 height 24
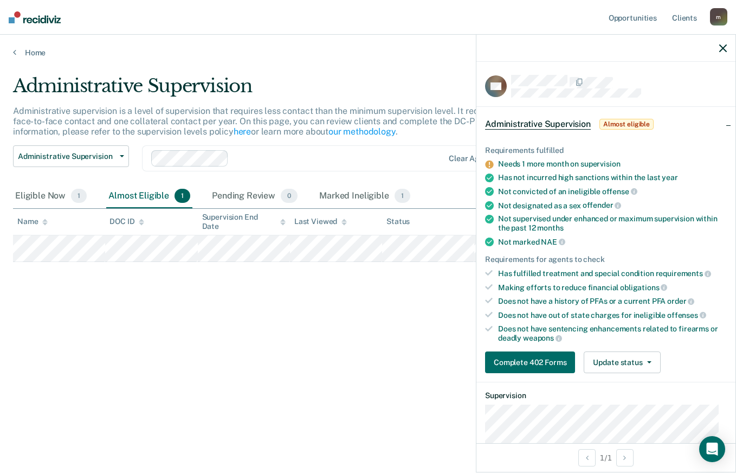
click at [718, 221] on div "Requirements fulfilled Needs 1 more month on supervision Has not incurred high …" at bounding box center [606, 254] width 259 height 253
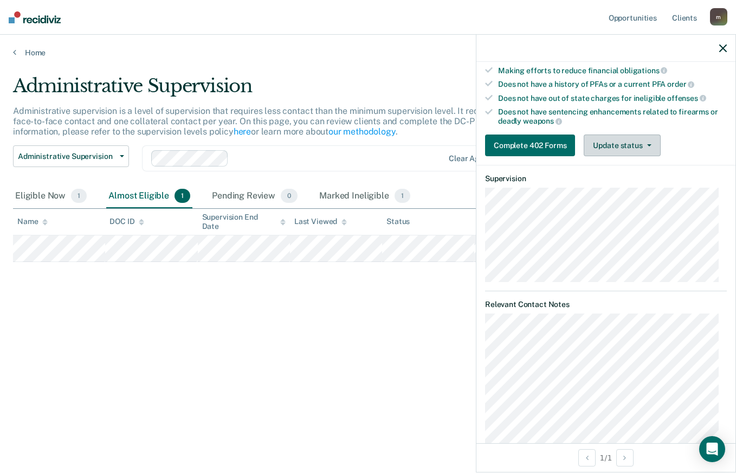
click at [630, 134] on button "Update status" at bounding box center [622, 145] width 76 height 22
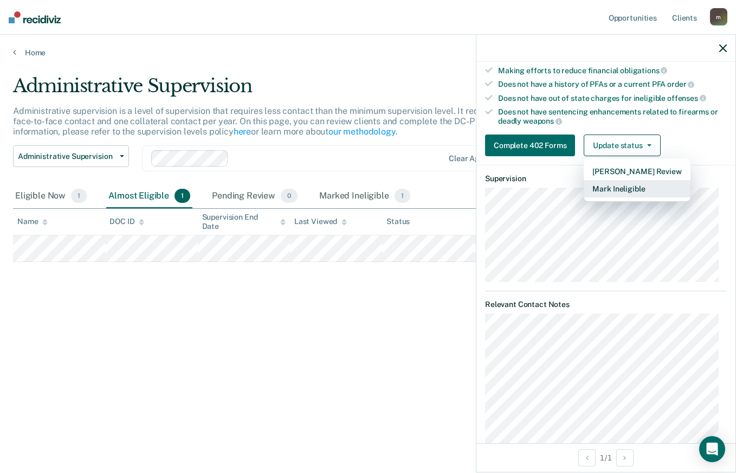
click at [631, 185] on button "Mark Ineligible" at bounding box center [637, 188] width 106 height 17
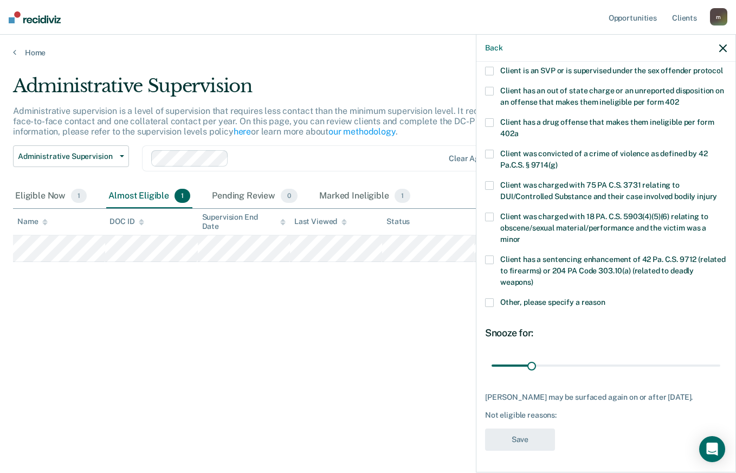
scroll to position [169, 0]
drag, startPoint x: 530, startPoint y: 355, endPoint x: 542, endPoint y: 361, distance: 13.1
type input "40"
click at [542, 361] on input "range" at bounding box center [606, 365] width 229 height 19
click at [492, 298] on span at bounding box center [489, 302] width 9 height 9
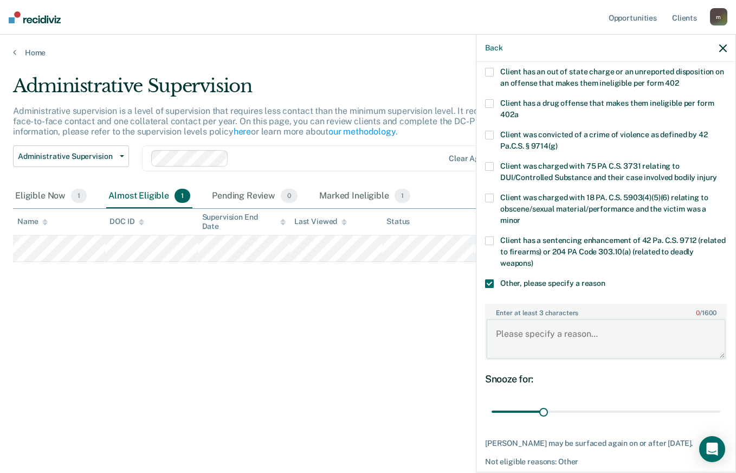
click at [557, 348] on textarea "Enter at least 3 characters 0 / 1600" at bounding box center [606, 339] width 240 height 40
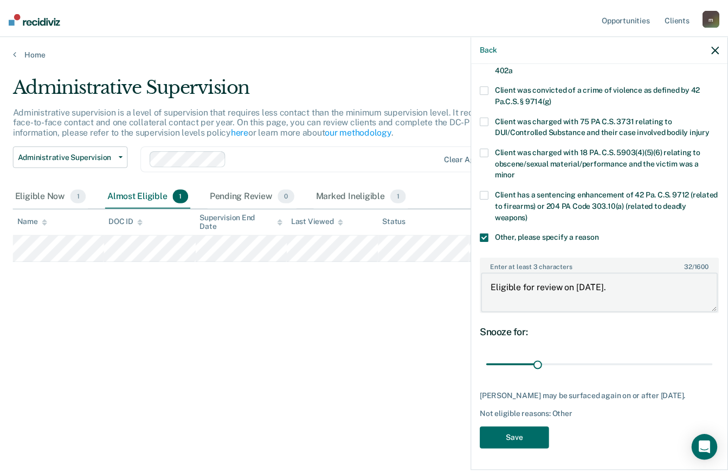
scroll to position [234, 0]
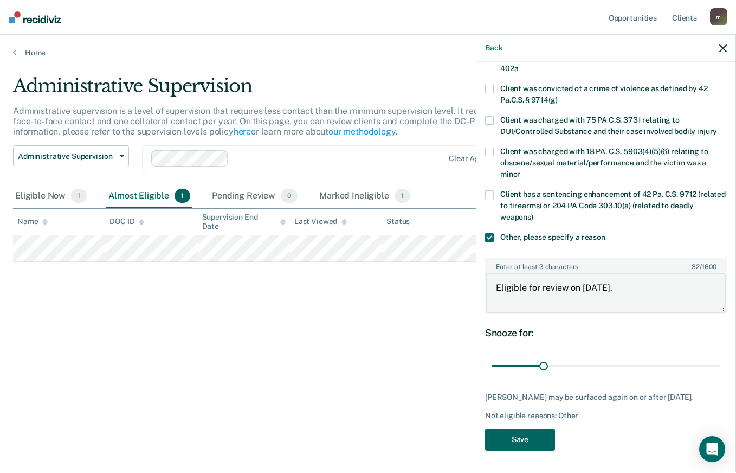
type textarea "Eligible for review on 9/23/25."
click at [516, 441] on button "Save" at bounding box center [520, 439] width 70 height 22
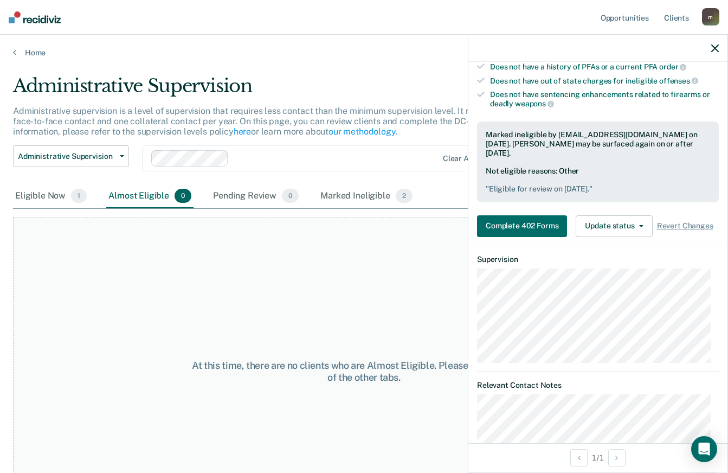
click at [716, 48] on icon "button" at bounding box center [715, 48] width 8 height 8
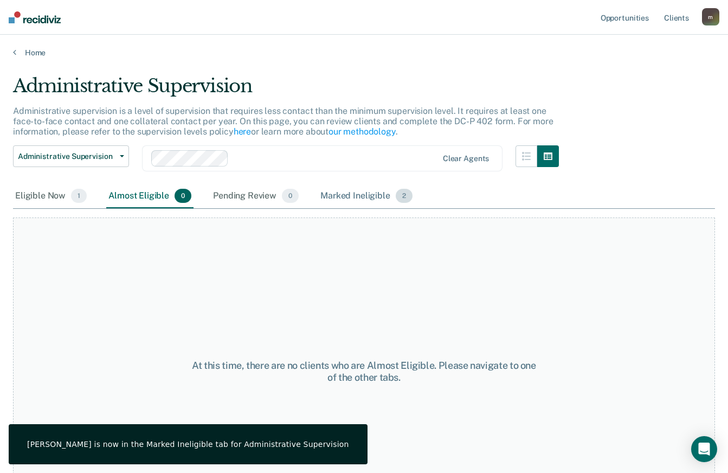
click at [370, 196] on div "Marked Ineligible 2" at bounding box center [366, 196] width 97 height 24
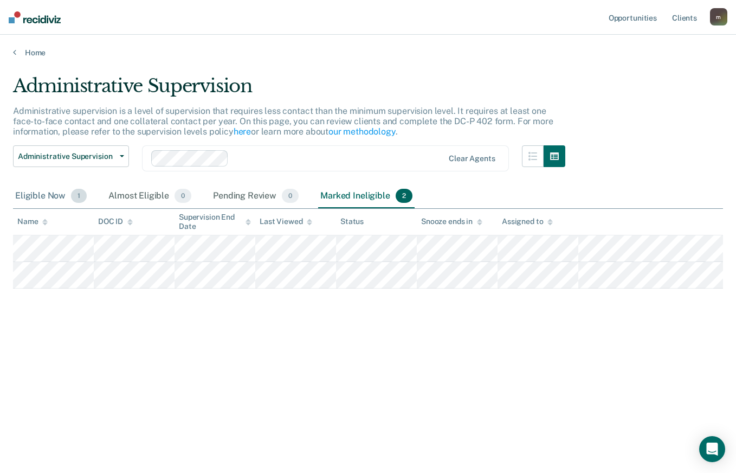
click at [35, 191] on div "Eligible Now 1" at bounding box center [51, 196] width 76 height 24
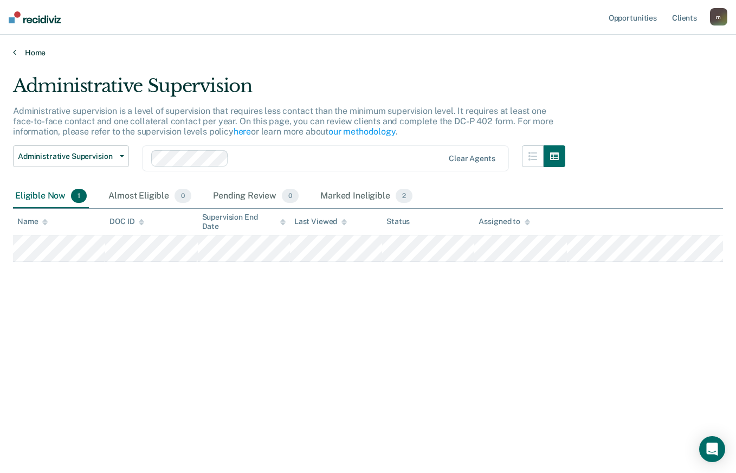
click at [31, 50] on link "Home" at bounding box center [368, 53] width 710 height 10
